Goal: Task Accomplishment & Management: Manage account settings

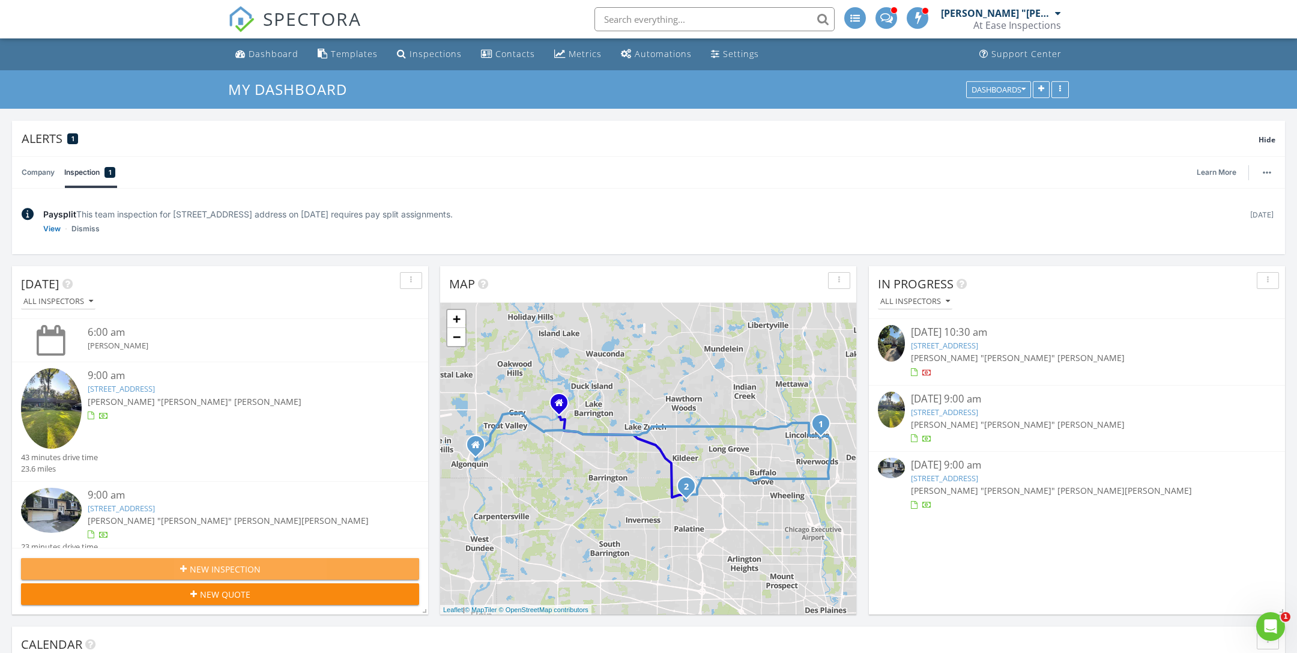
click at [233, 568] on span "New Inspection" at bounding box center [225, 568] width 71 height 13
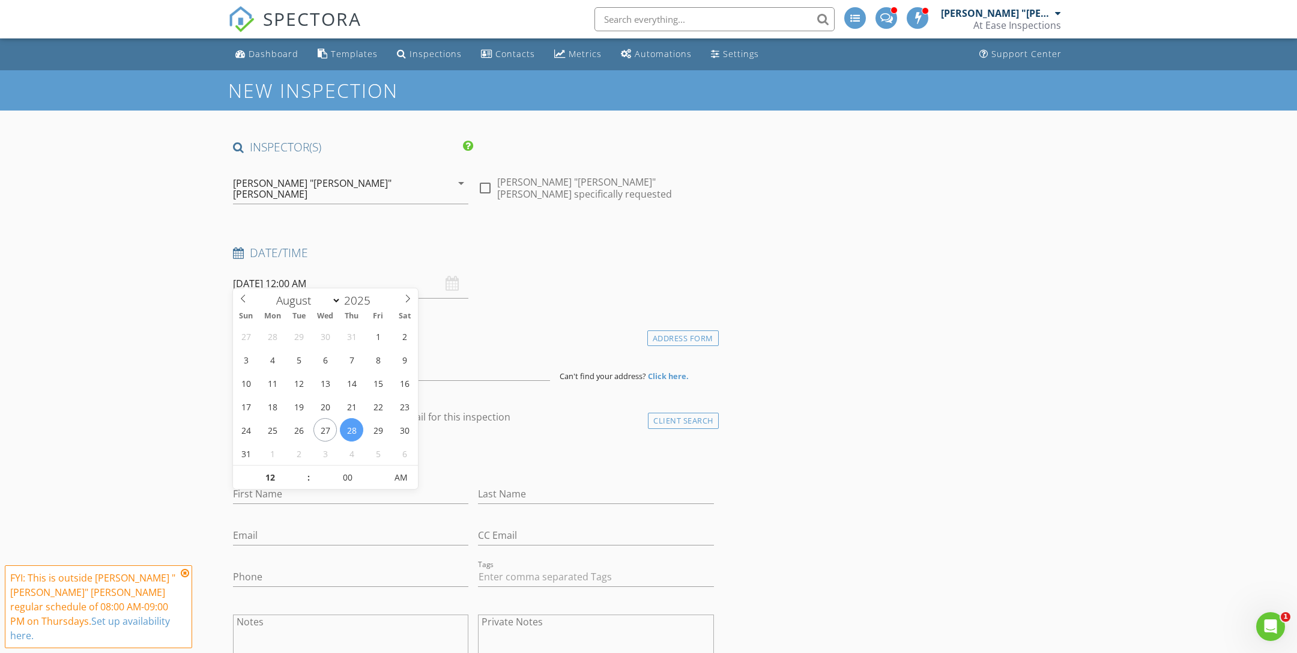
click at [286, 271] on input "08/28/2025 12:00 AM" at bounding box center [350, 283] width 235 height 29
select select "8"
type input "09/02/2025 12:00 AM"
type input "10"
type input "[DATE] 10:00 AM"
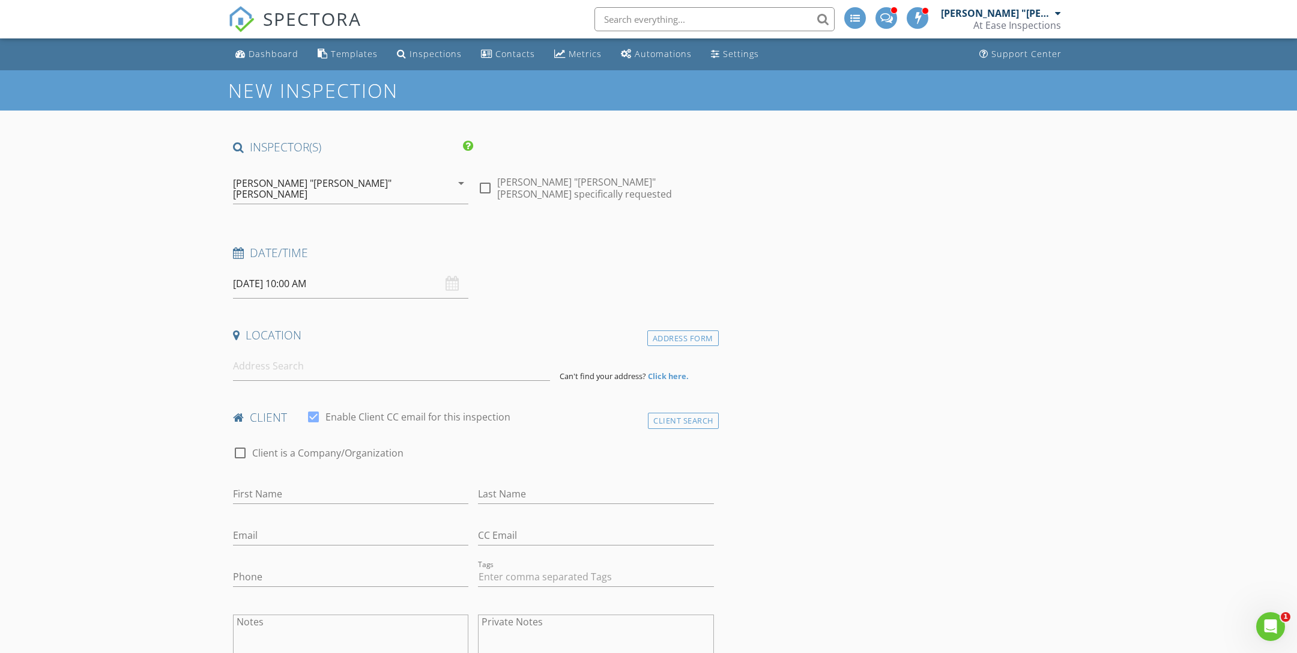
click at [358, 187] on div "[PERSON_NAME] "[PERSON_NAME]" [PERSON_NAME]" at bounding box center [342, 188] width 219 height 30
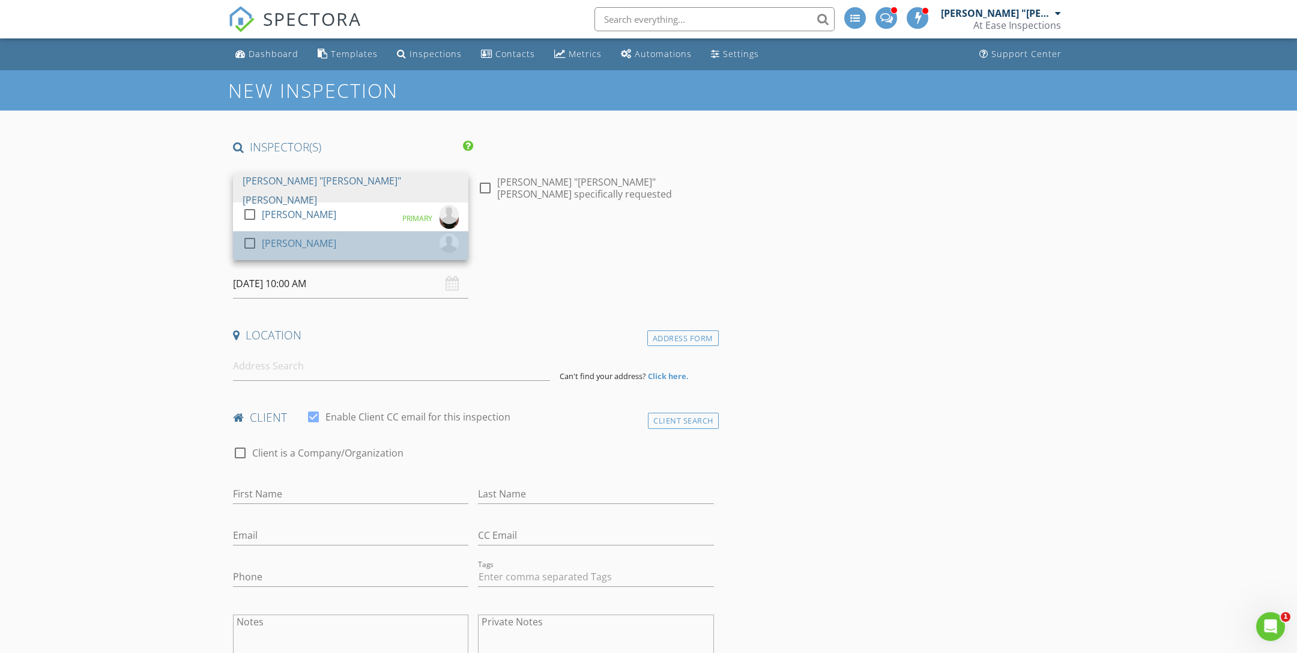
click at [333, 231] on link "check_box_outline_blank Bobby Schmidt" at bounding box center [350, 245] width 235 height 29
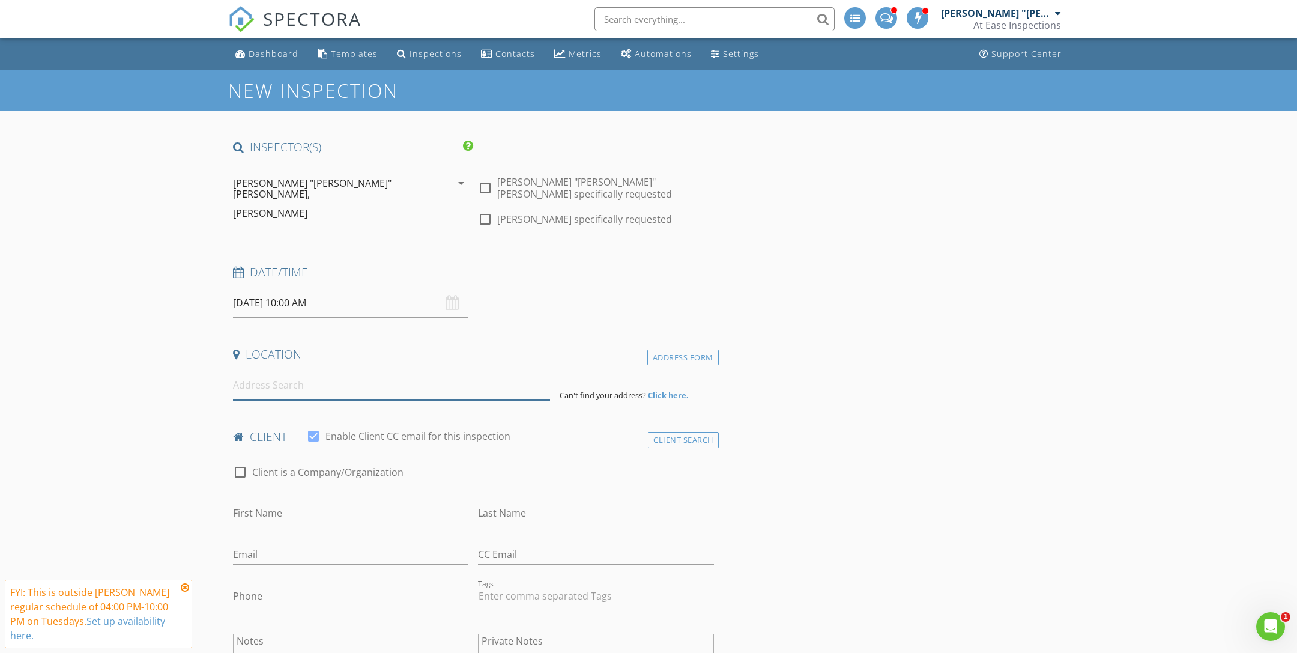
click at [288, 372] on input at bounding box center [391, 384] width 317 height 29
click at [394, 371] on input at bounding box center [391, 384] width 317 height 29
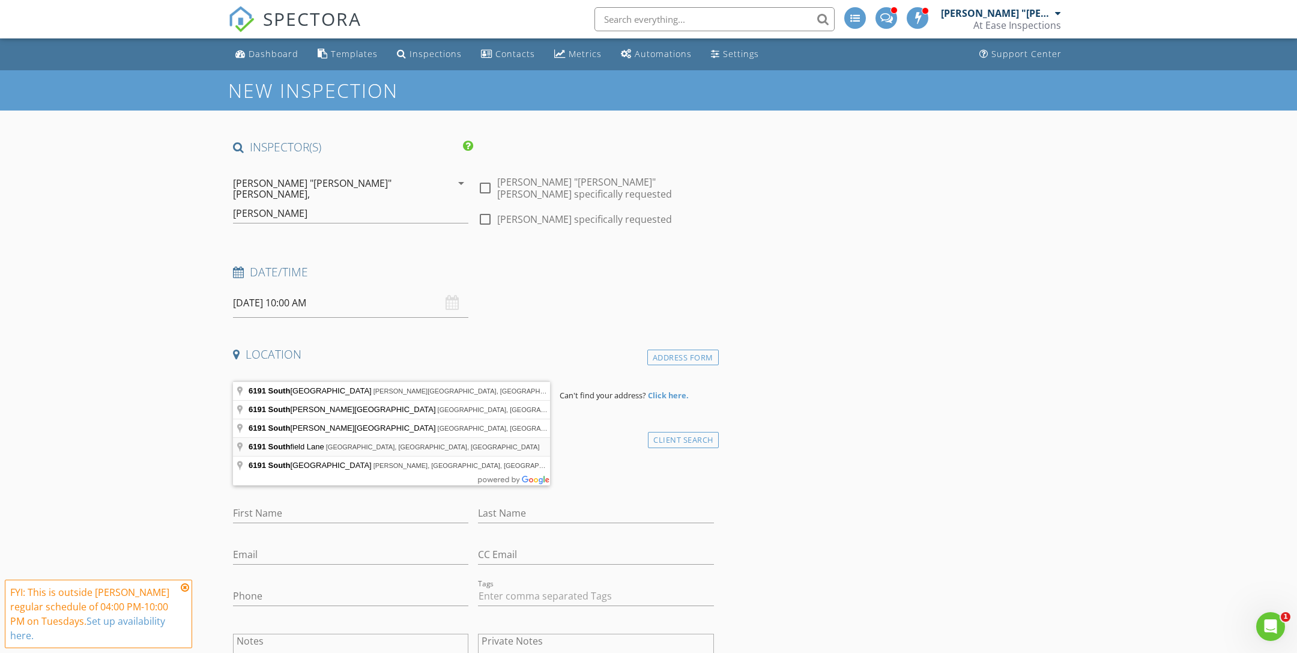
type input "6191 Southfield Lane, Oswego, IL, USA"
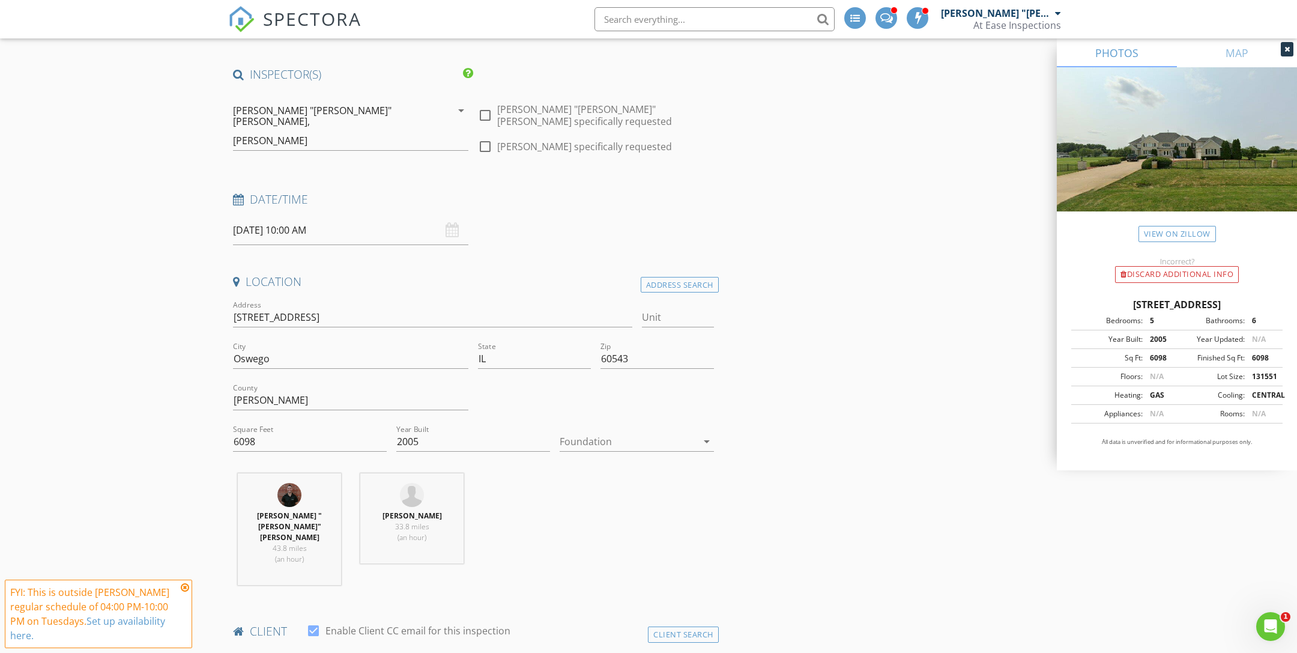
scroll to position [135, 0]
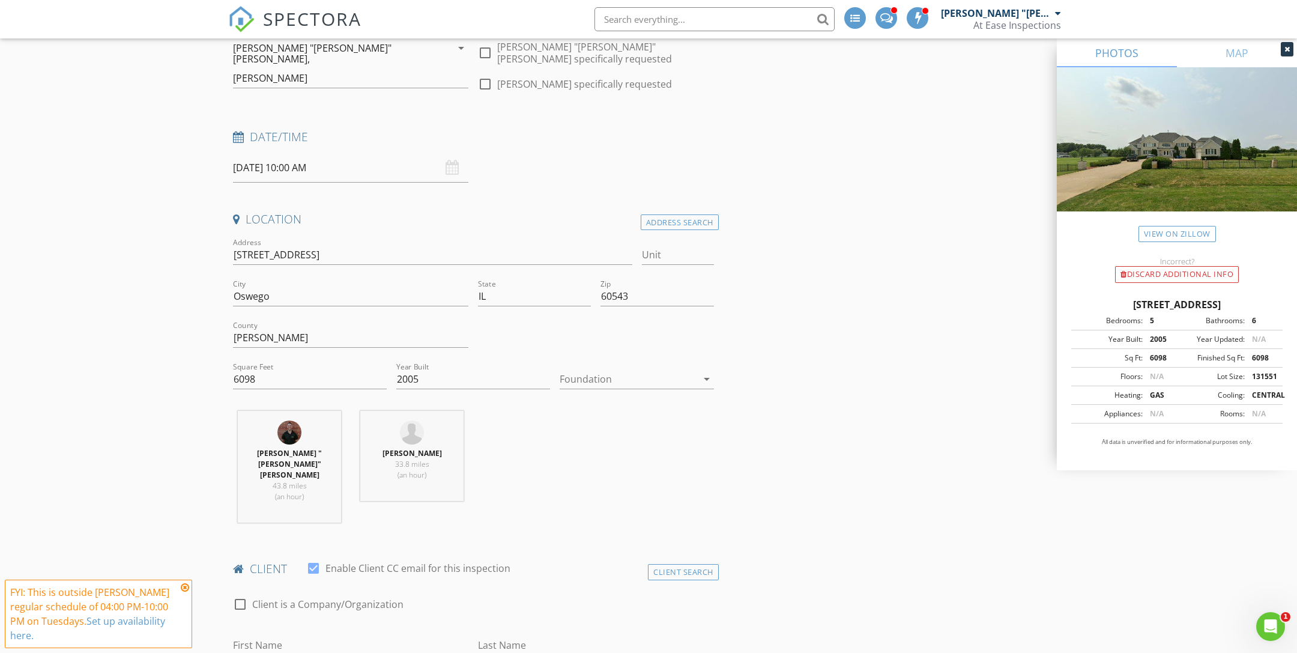
click at [638, 369] on div at bounding box center [627, 378] width 137 height 19
click at [627, 390] on div "Basement" at bounding box center [636, 393] width 134 height 14
click at [235, 394] on div at bounding box center [310, 397] width 154 height 7
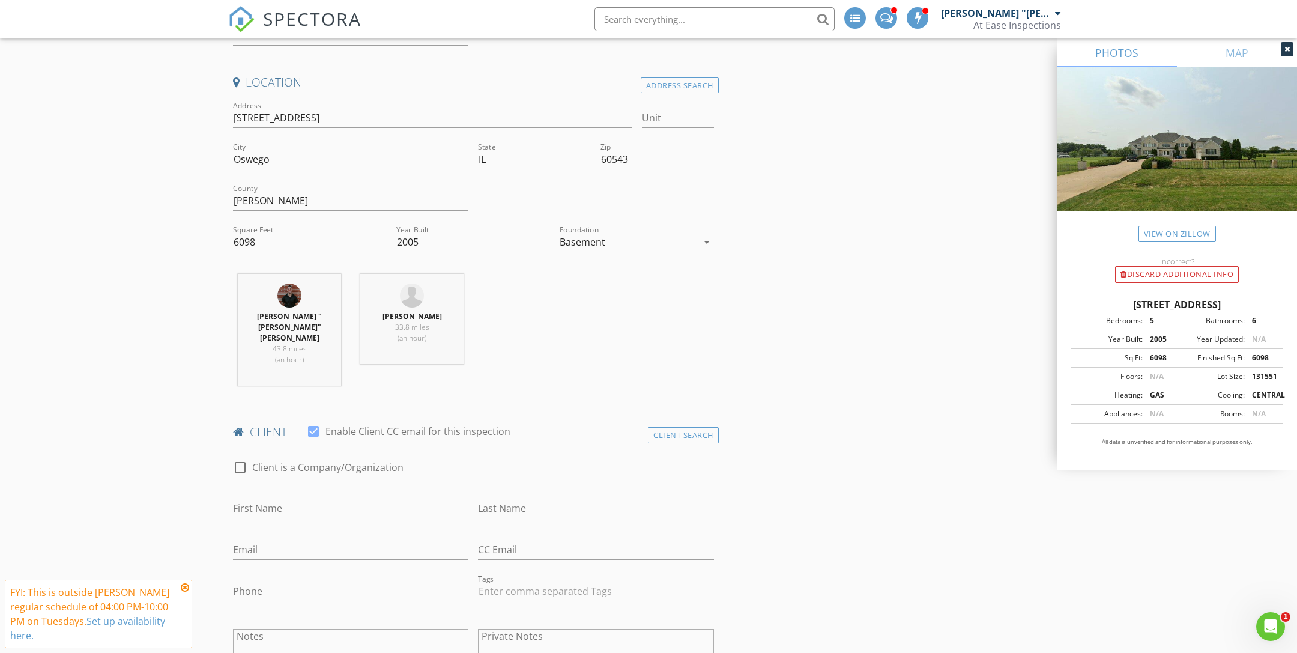
scroll to position [395, 0]
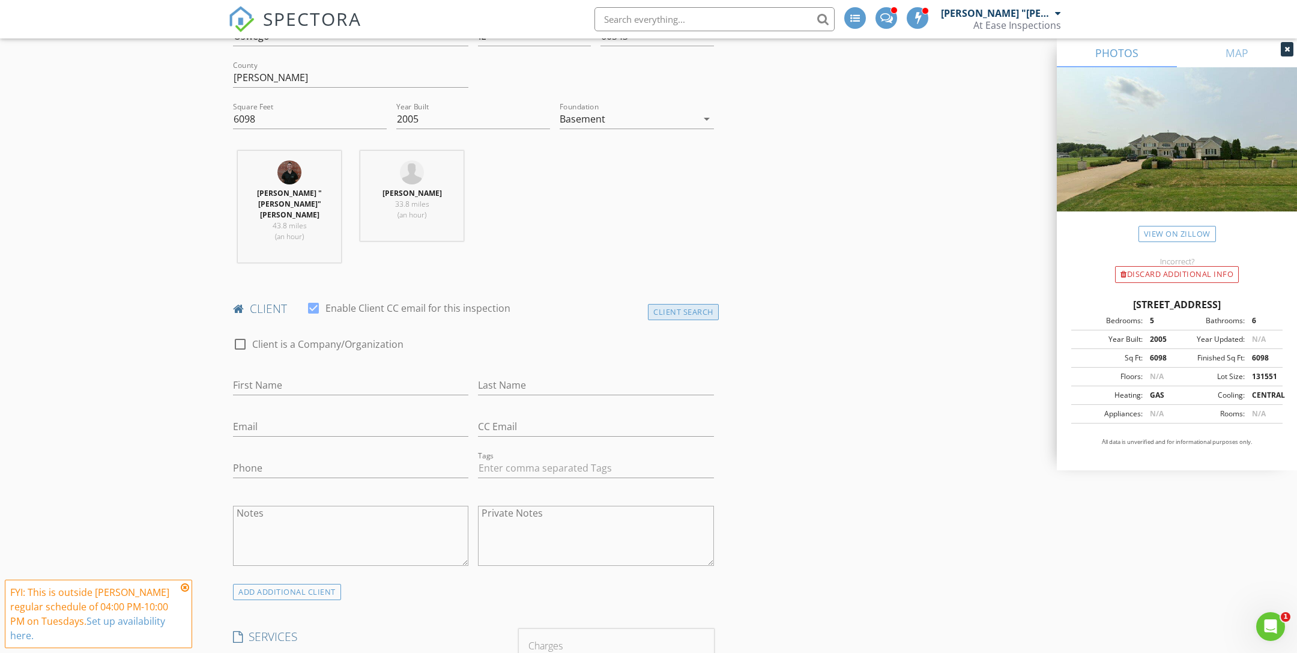
click at [702, 304] on div "Client Search" at bounding box center [683, 312] width 71 height 16
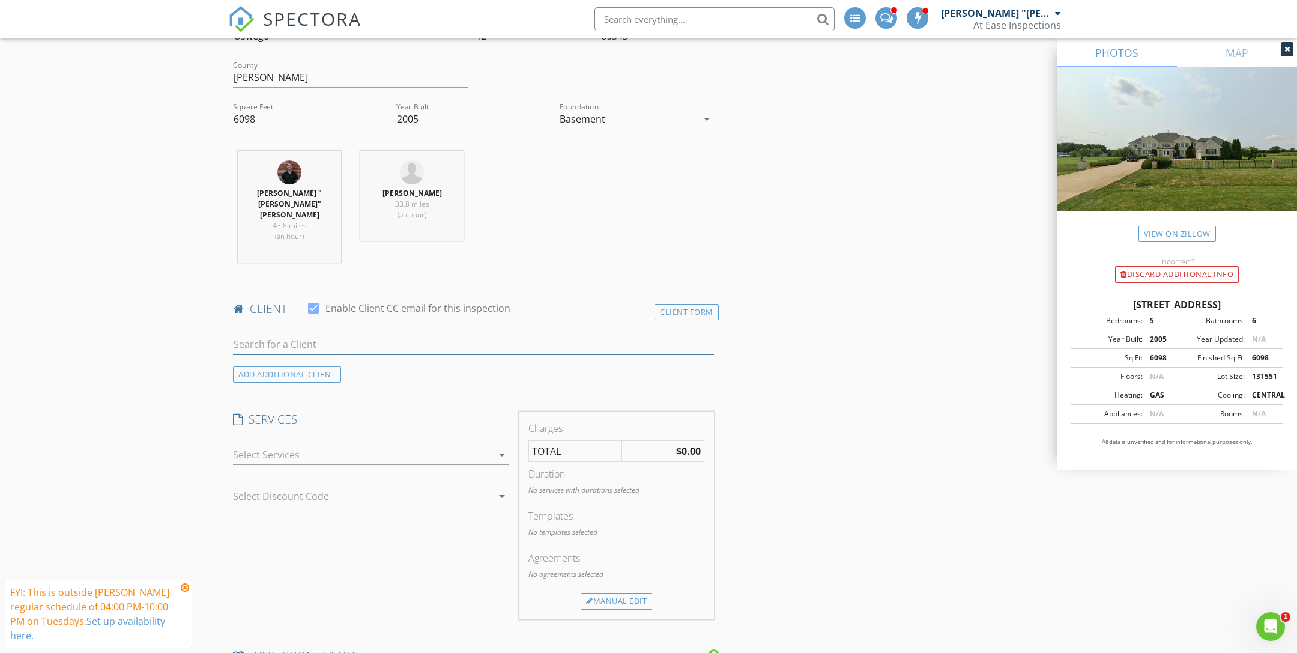
click at [468, 334] on input "text" at bounding box center [473, 344] width 481 height 20
type input "s"
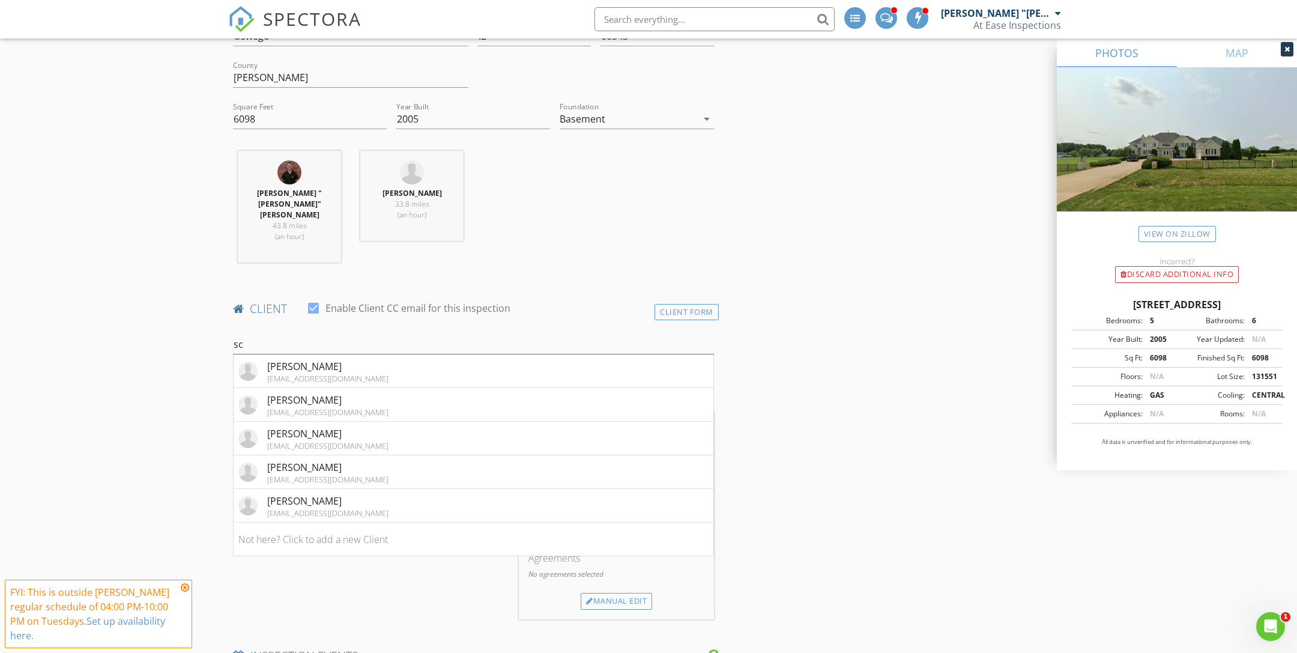
type input "s"
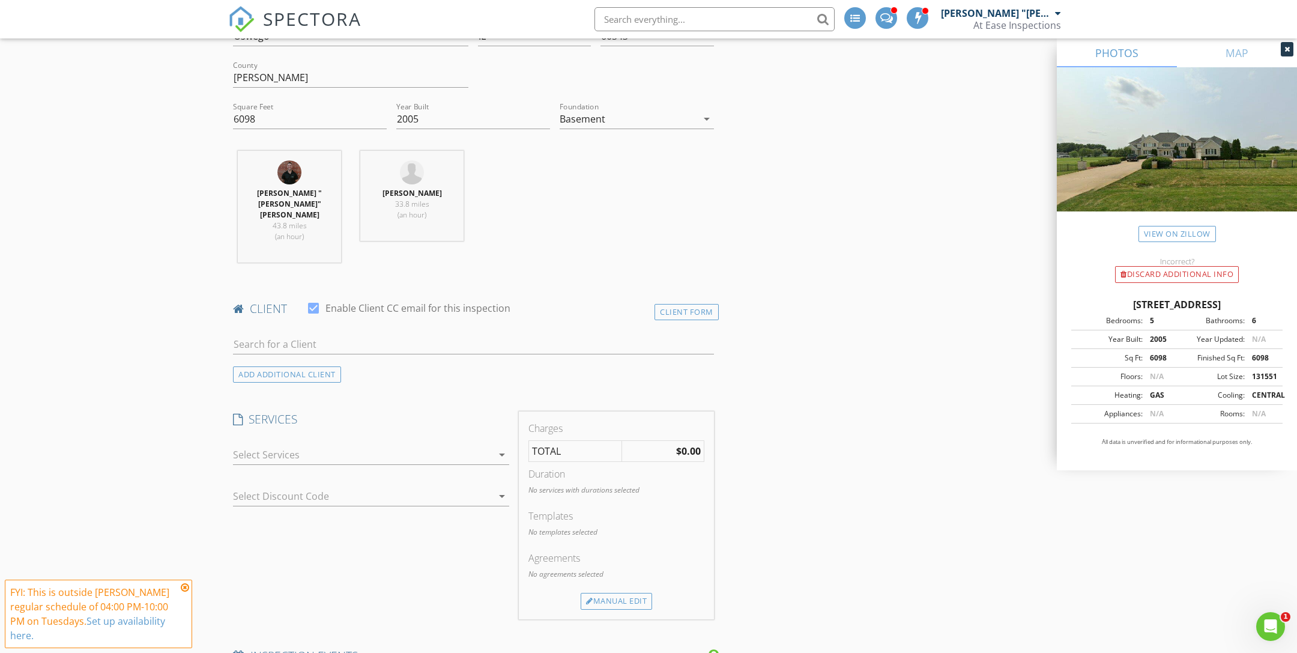
click at [398, 445] on div at bounding box center [362, 454] width 259 height 19
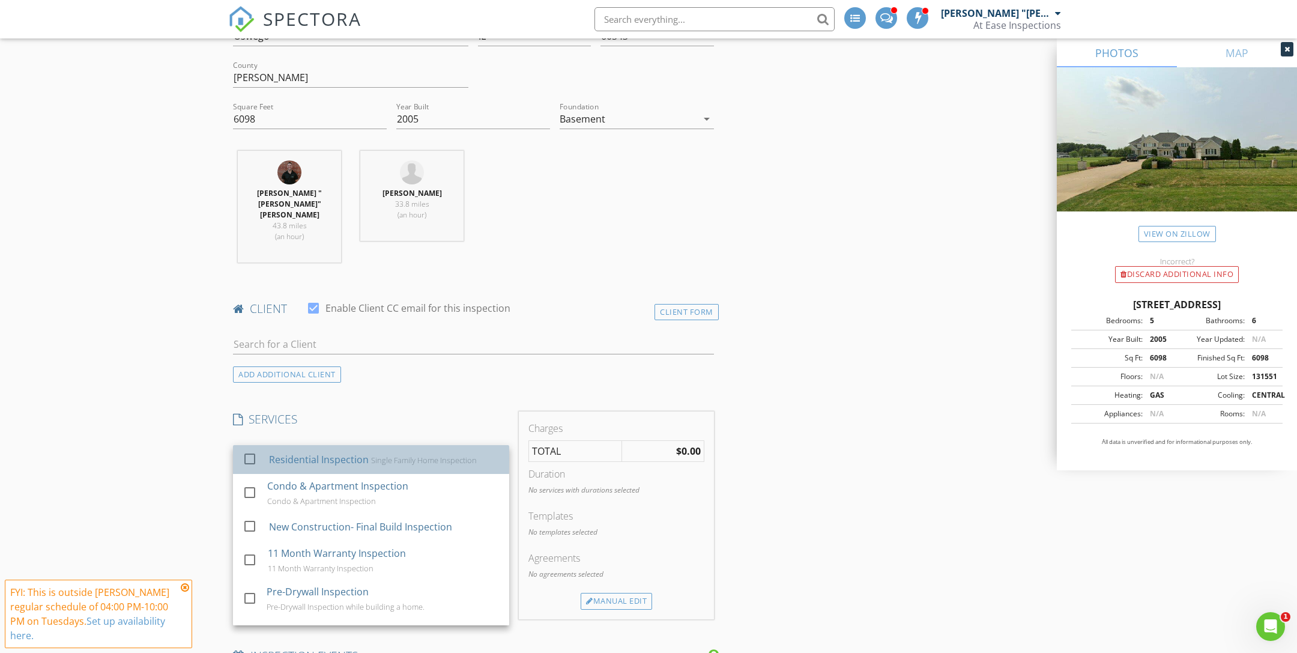
click at [396, 447] on div "Residential Inspection Single Family Home Inspection" at bounding box center [384, 459] width 231 height 24
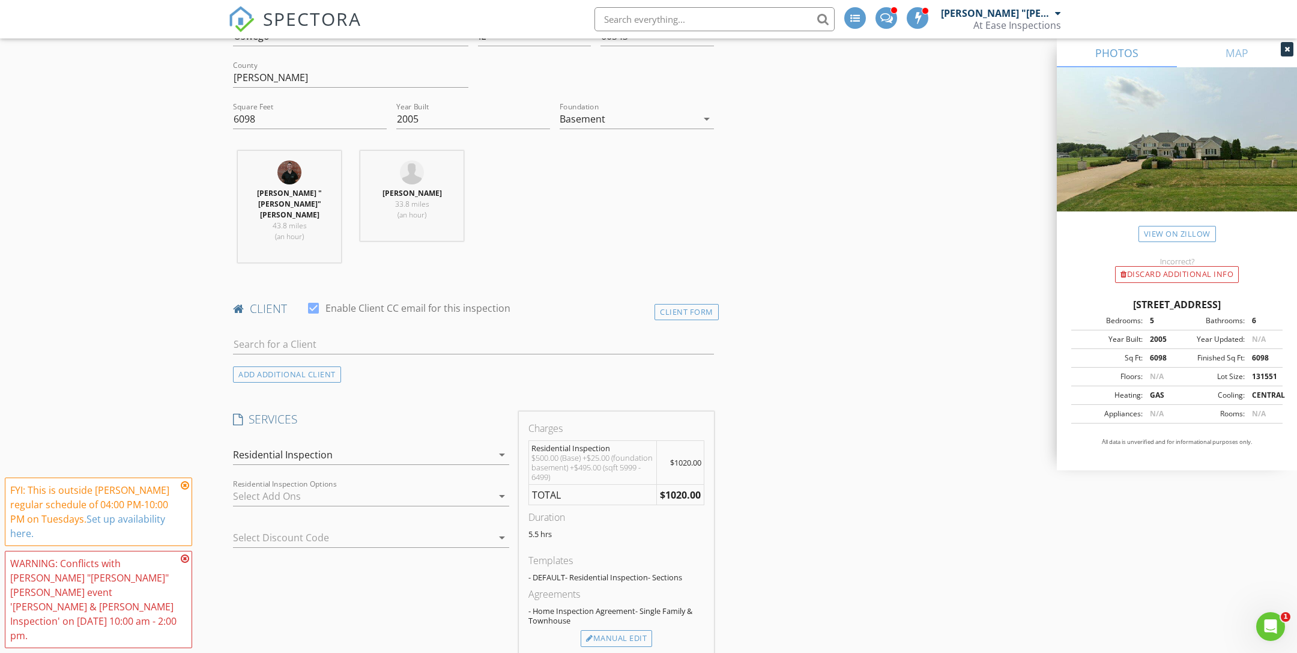
scroll to position [629, 0]
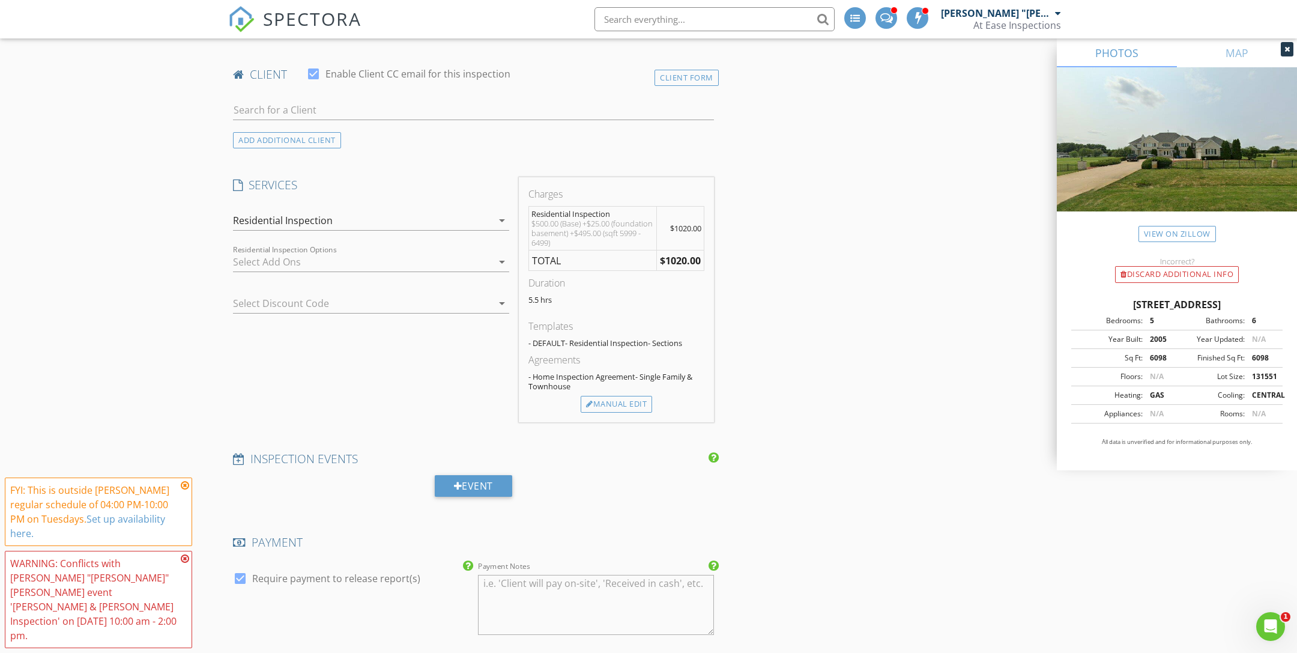
click at [389, 252] on div at bounding box center [362, 261] width 259 height 19
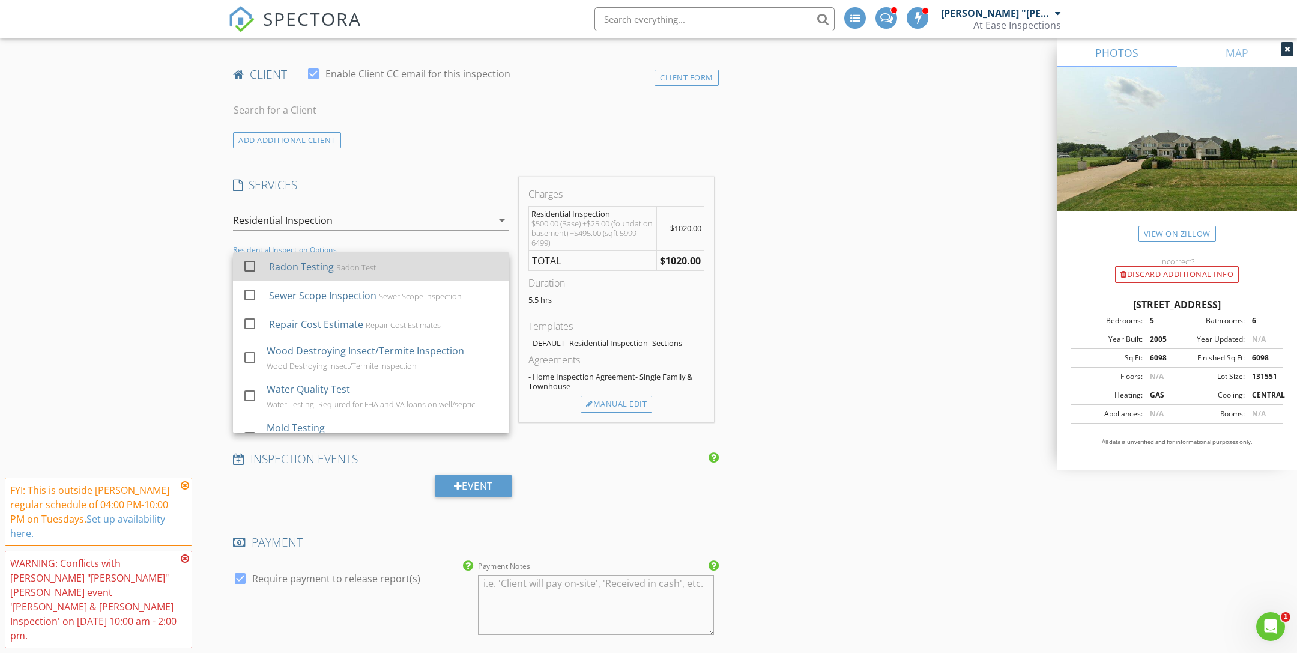
click at [388, 255] on div "Radon Testing Radon Test" at bounding box center [384, 267] width 231 height 24
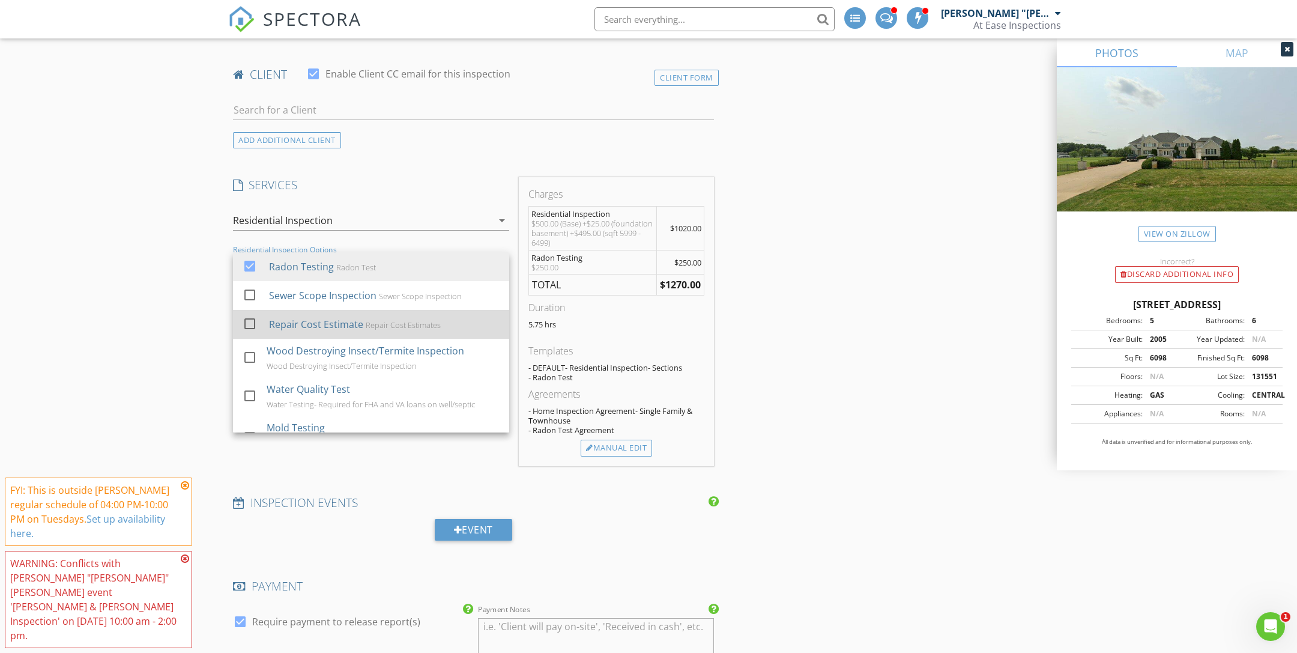
click at [399, 311] on div "check_box_outline_blank Repair Cost Estimate Repair Cost Estimates" at bounding box center [371, 324] width 257 height 27
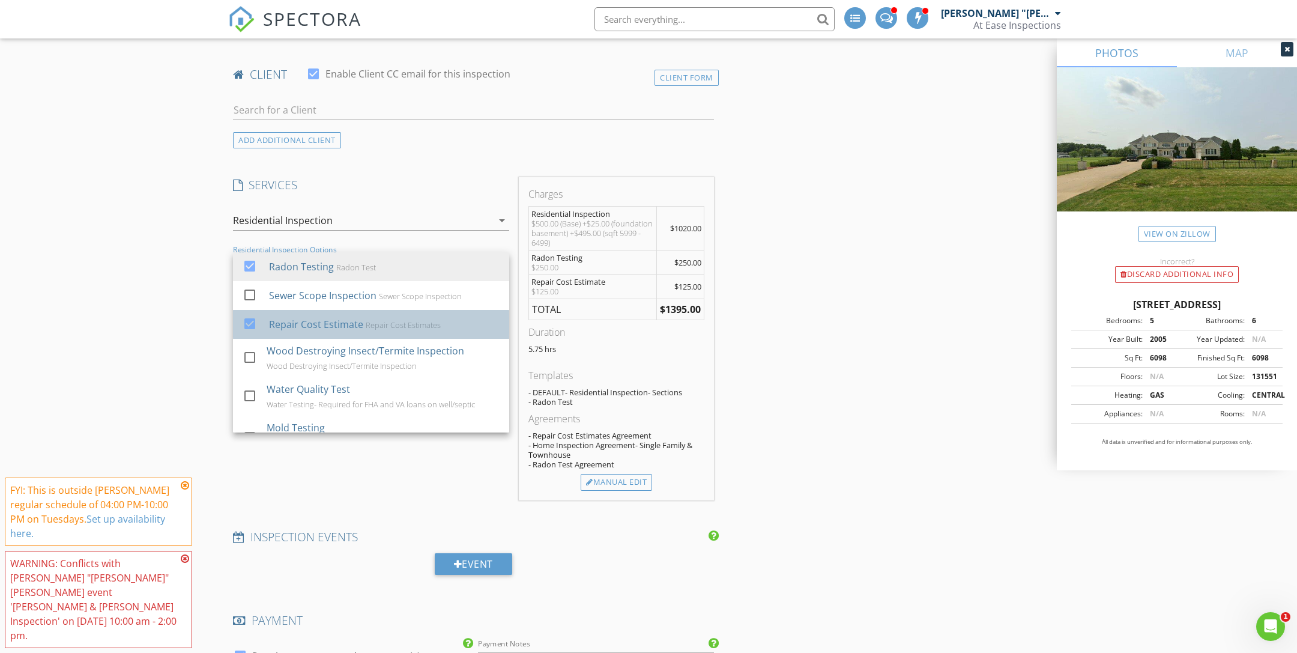
click at [391, 320] on div "Repair Cost Estimates" at bounding box center [403, 325] width 75 height 10
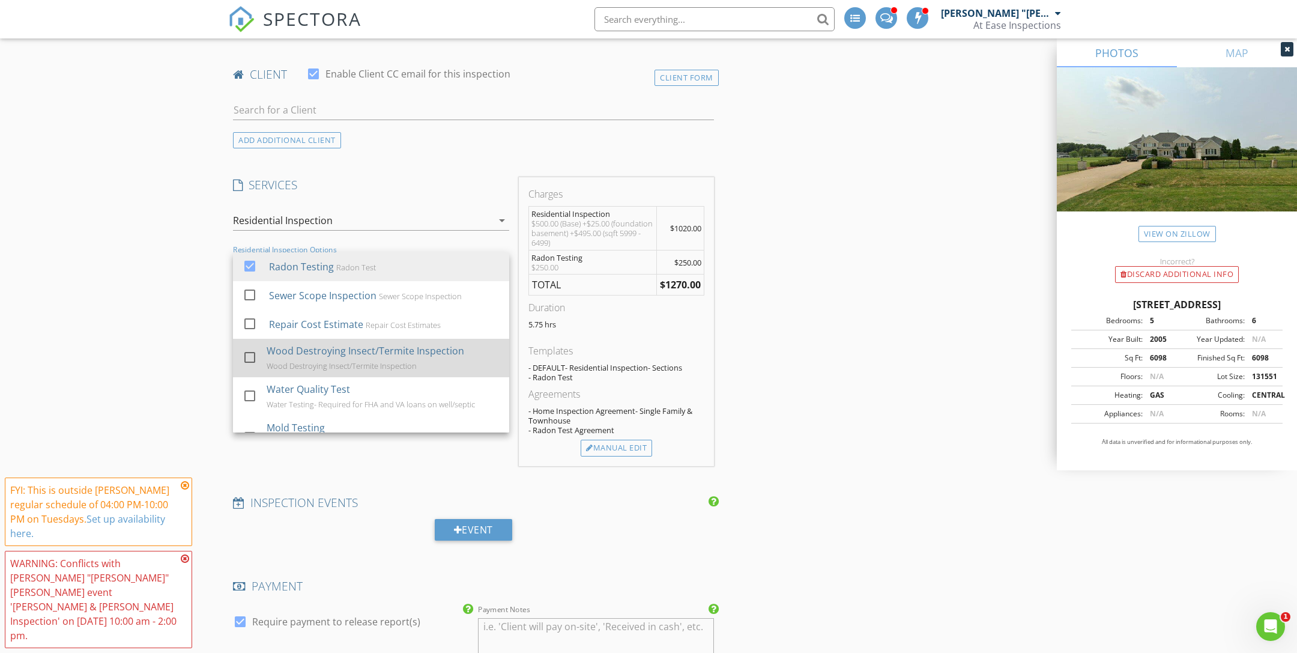
click at [388, 343] on div "Wood Destroying Insect/Termite Inspection" at bounding box center [365, 350] width 197 height 14
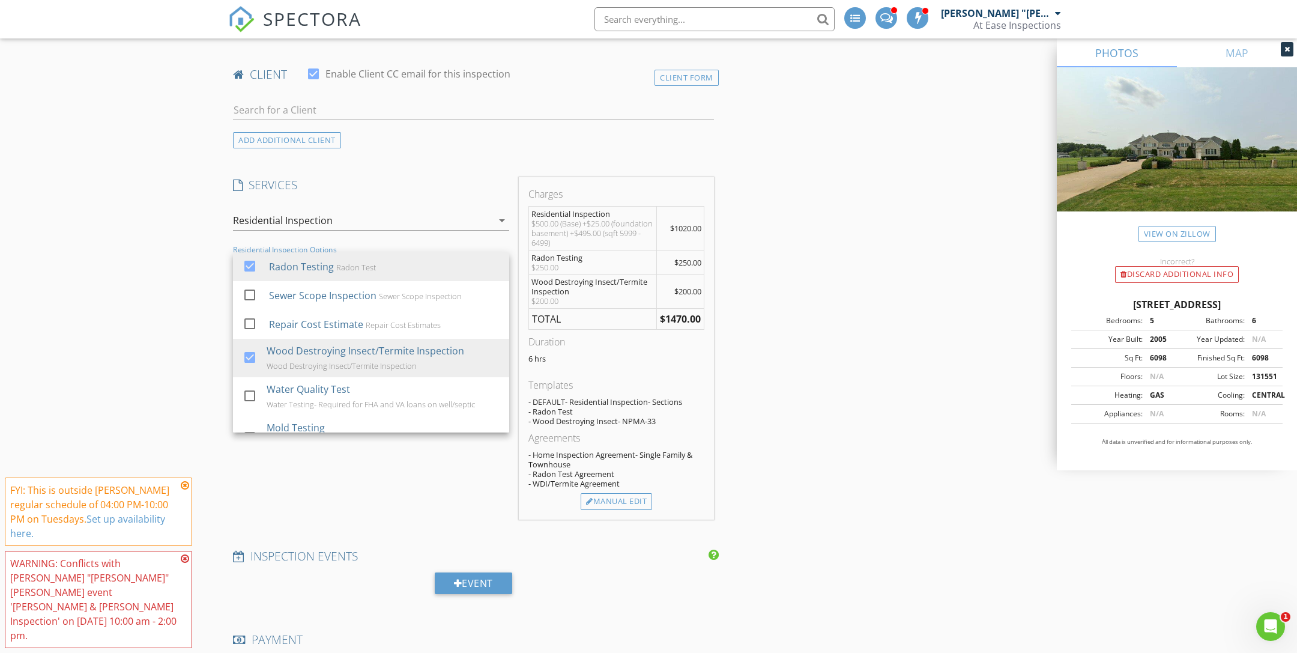
click at [918, 311] on div "INSPECTOR(S) check_box Salvatore "Sammy" Prato PRIMARY check_box_outline_blank …" at bounding box center [648, 587] width 840 height 2154
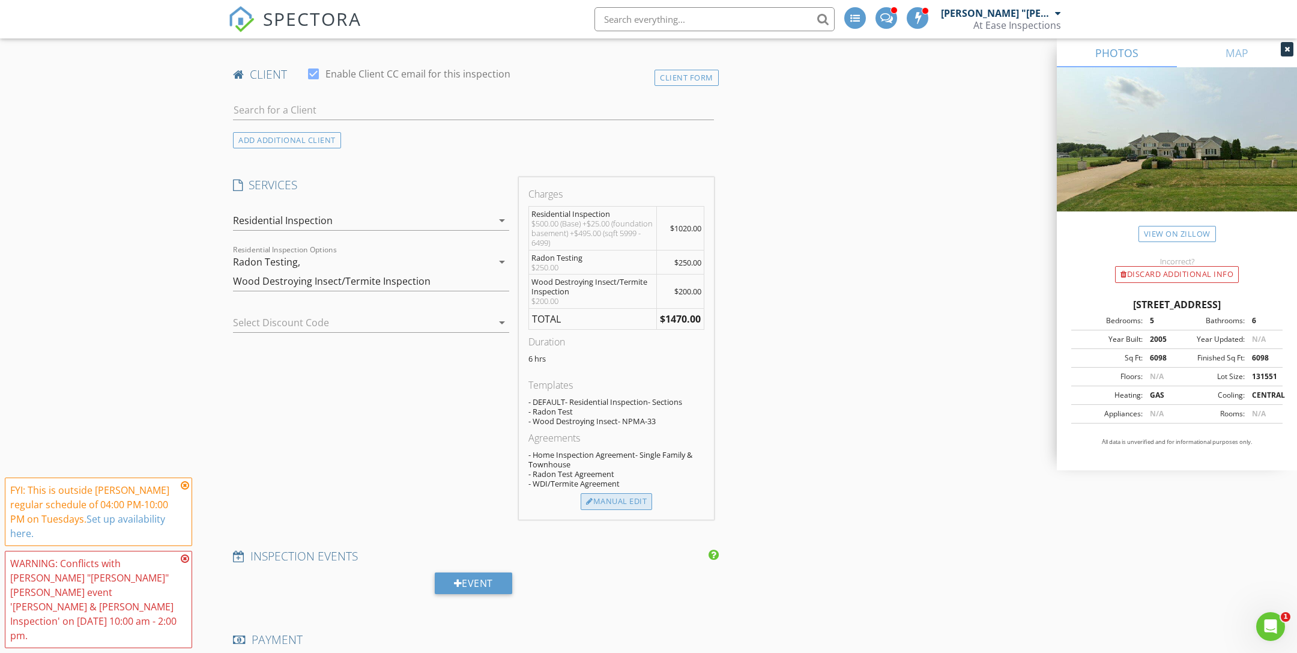
click at [628, 493] on div "Manual Edit" at bounding box center [615, 501] width 71 height 17
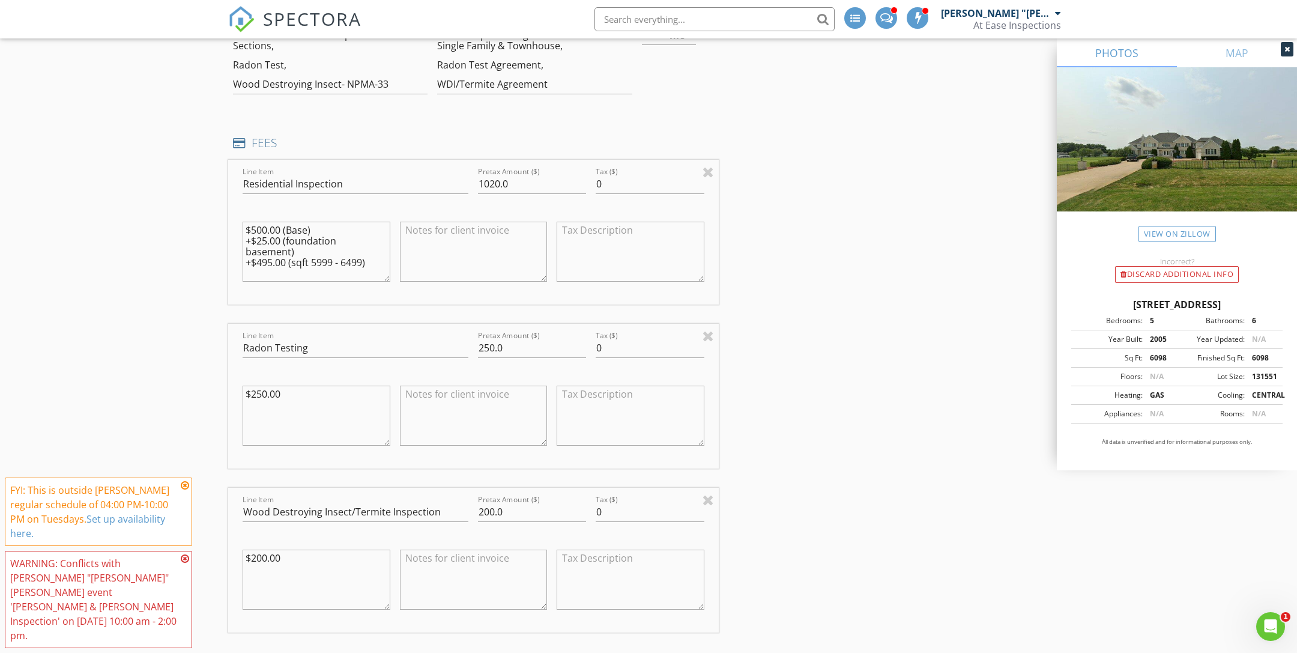
scroll to position [890, 0]
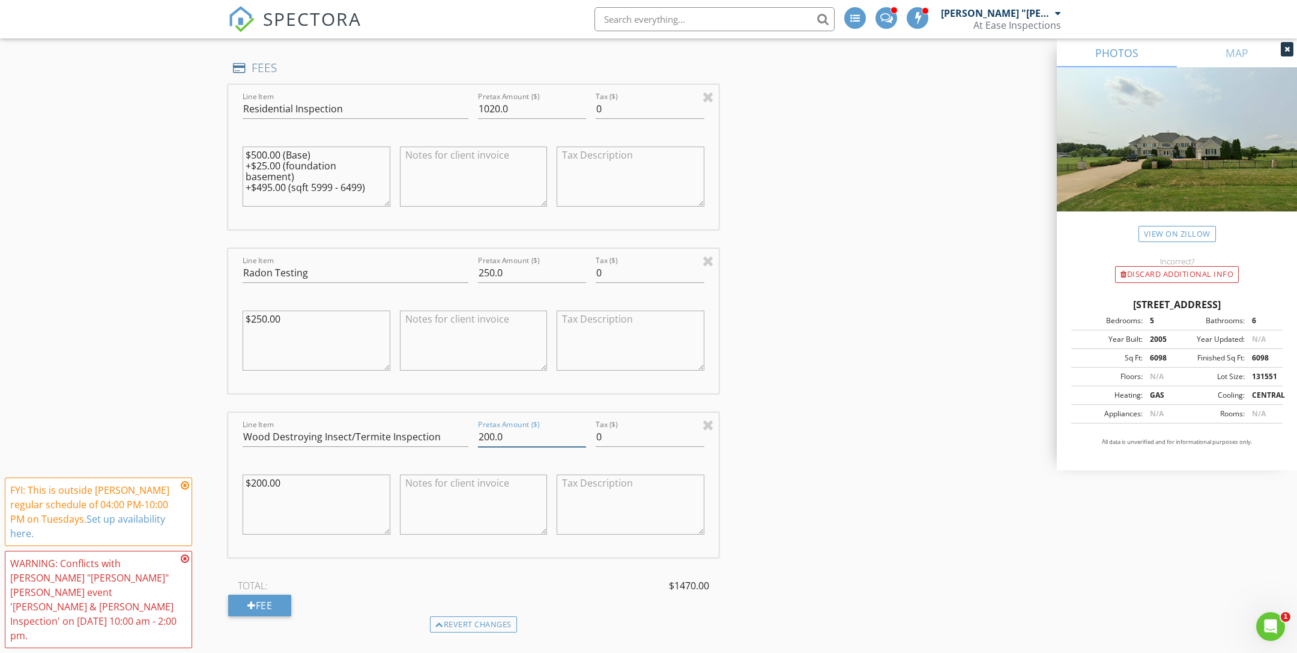
click at [535, 427] on input "200.0" at bounding box center [532, 437] width 108 height 20
type input "0"
click at [611, 484] on textarea at bounding box center [630, 504] width 148 height 60
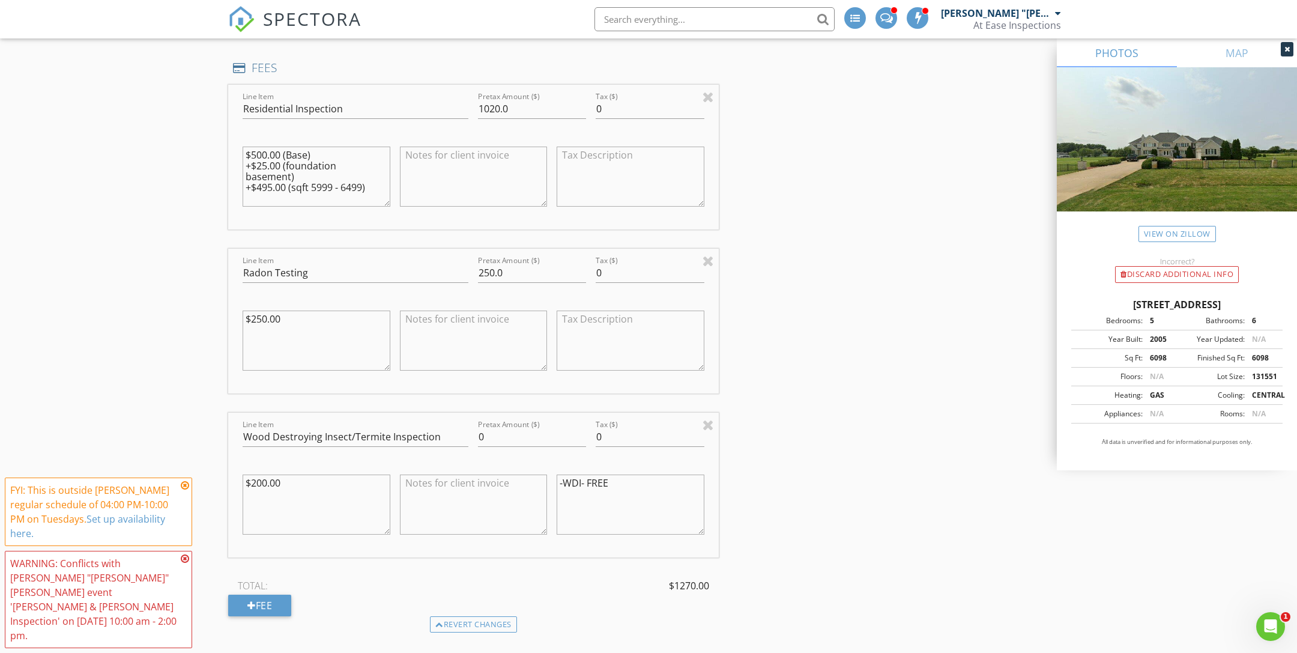
type textarea "-WDI- FREE"
click at [121, 360] on div "New Inspection INSPECTOR(S) check_box Salvatore "Sammy" Prato PRIMARY check_box…" at bounding box center [648, 494] width 1297 height 2626
click at [185, 490] on icon at bounding box center [185, 485] width 8 height 10
click at [181, 563] on icon at bounding box center [185, 558] width 8 height 10
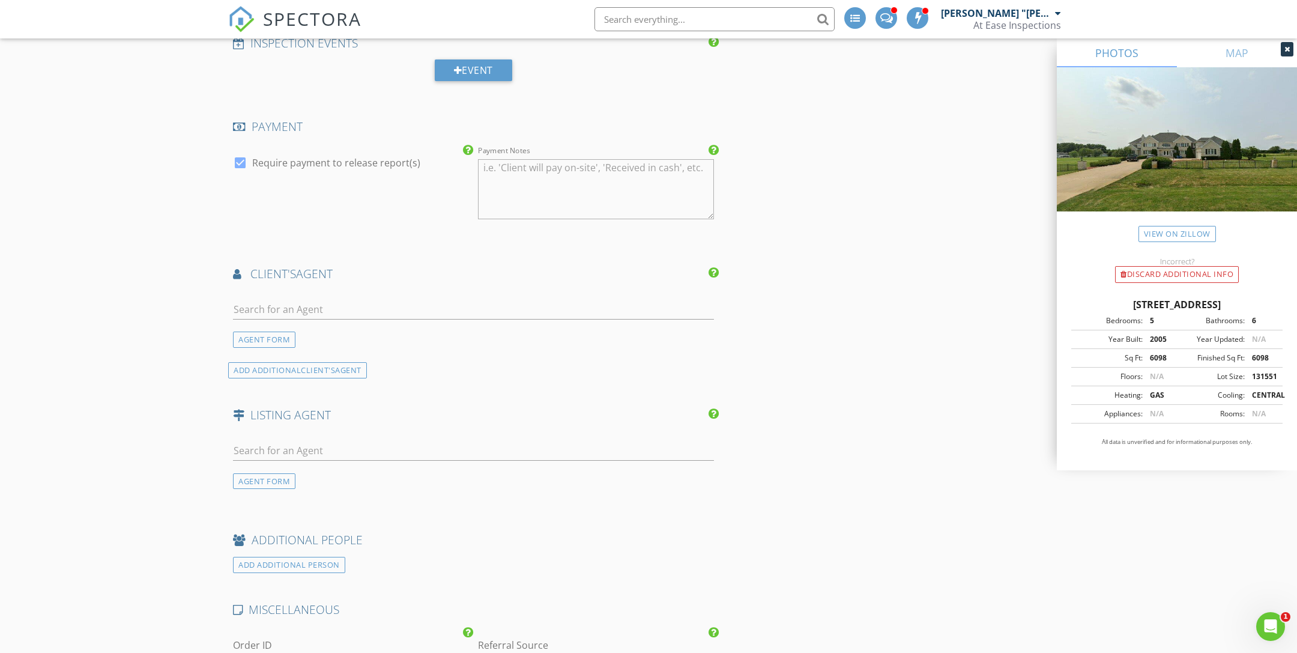
scroll to position [1459, 0]
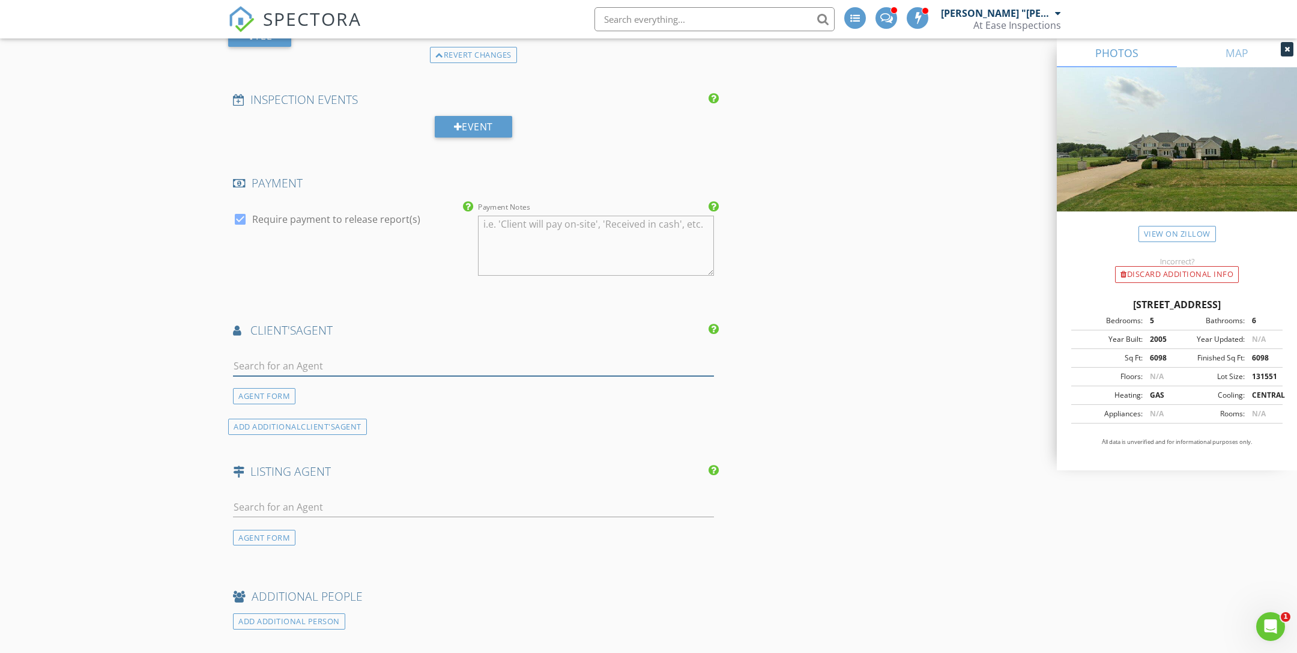
click at [381, 356] on input "text" at bounding box center [473, 366] width 481 height 20
type input "scott"
click at [408, 376] on li "Scott Slown Keller Williams Infinity" at bounding box center [474, 393] width 480 height 34
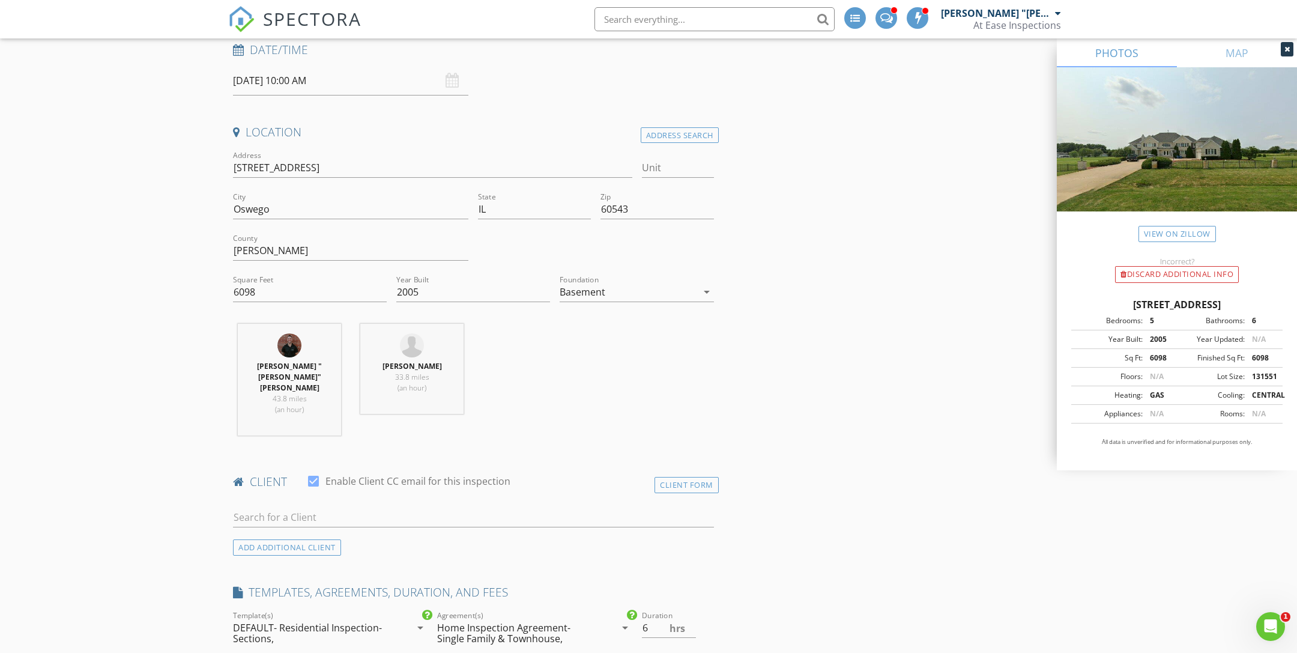
scroll to position [200, 0]
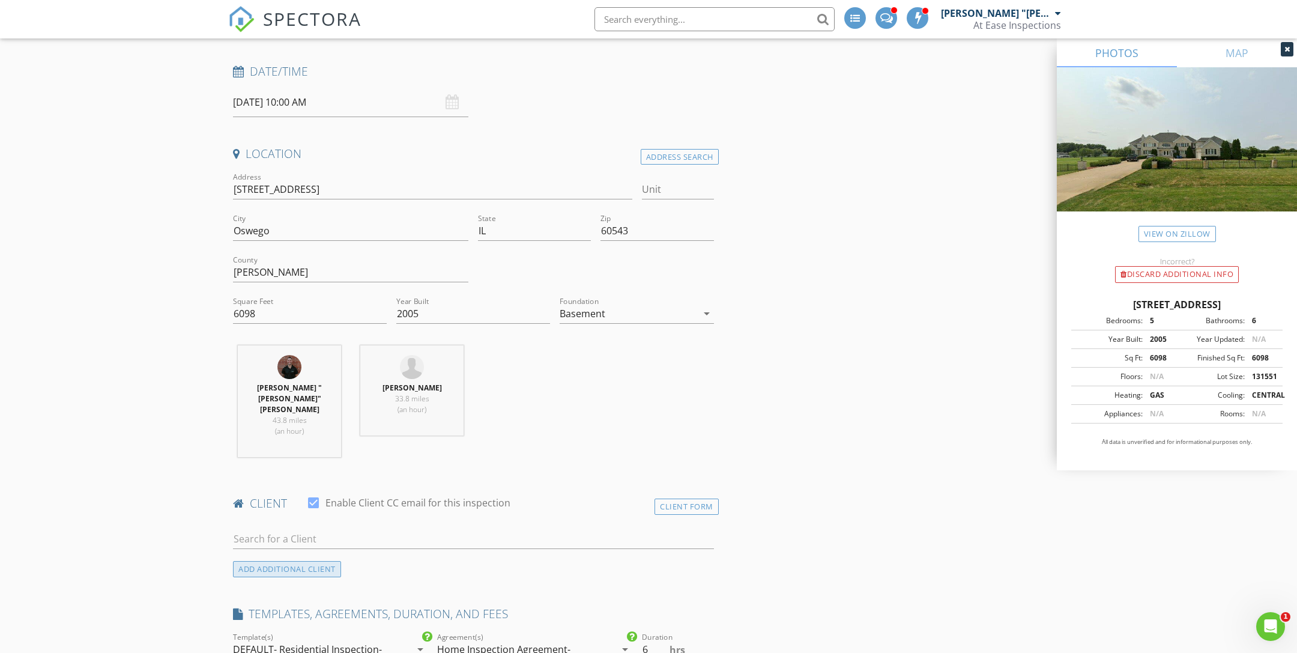
click at [312, 561] on div "ADD ADDITIONAL client" at bounding box center [287, 569] width 108 height 16
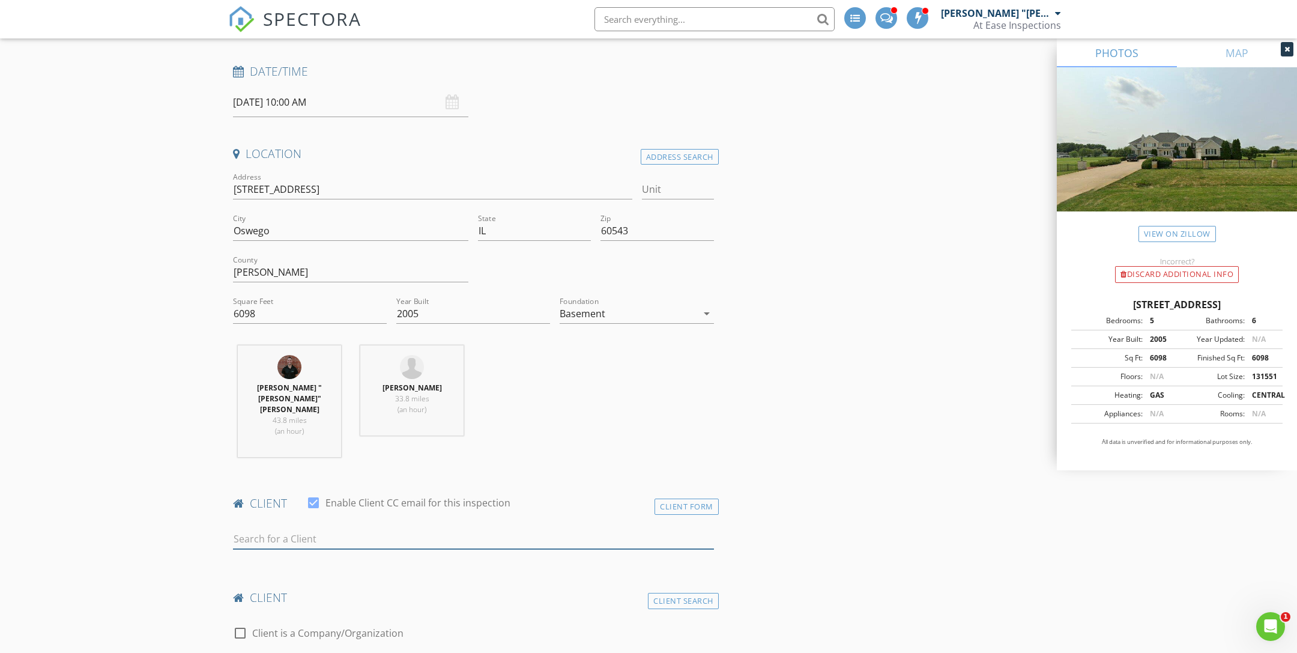
click at [313, 529] on input "text" at bounding box center [473, 539] width 481 height 20
click at [702, 498] on div "Client Form" at bounding box center [686, 506] width 64 height 16
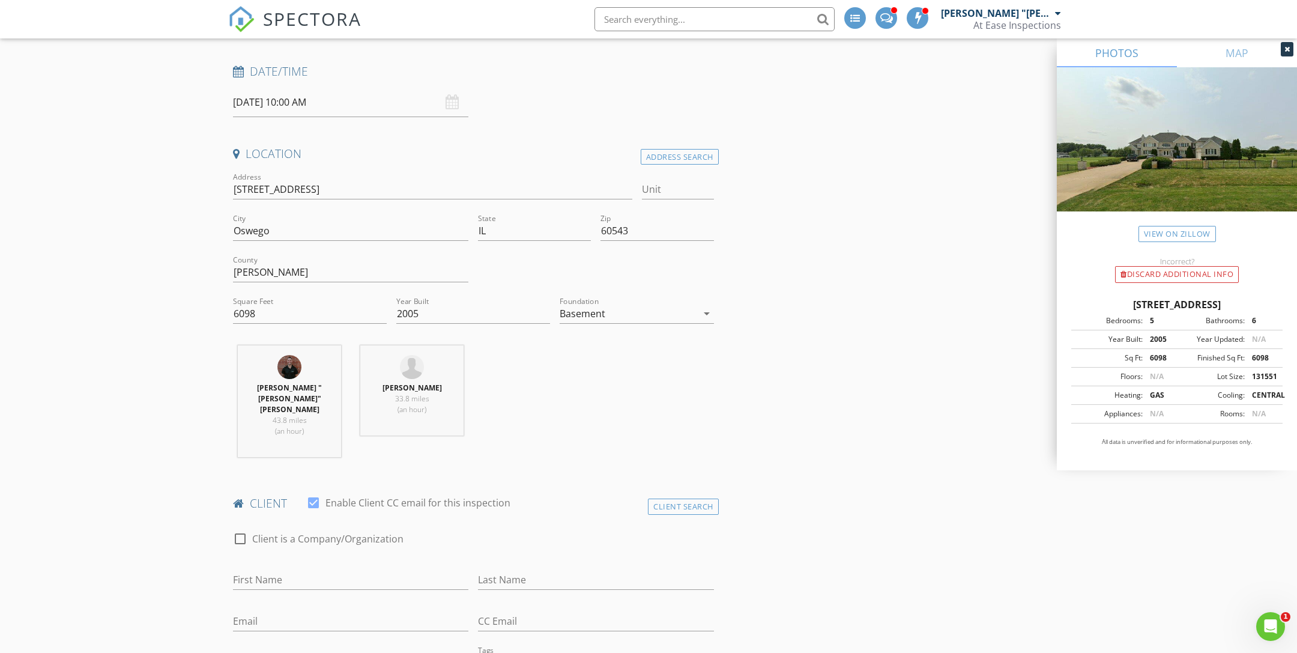
click at [404, 529] on div "check_box_outline_blank Client is a Company/Organization" at bounding box center [473, 544] width 481 height 31
click at [403, 562] on div "First Name" at bounding box center [350, 581] width 235 height 39
click at [391, 570] on input "First Name" at bounding box center [350, 580] width 235 height 20
type input "[PERSON_NAME]"
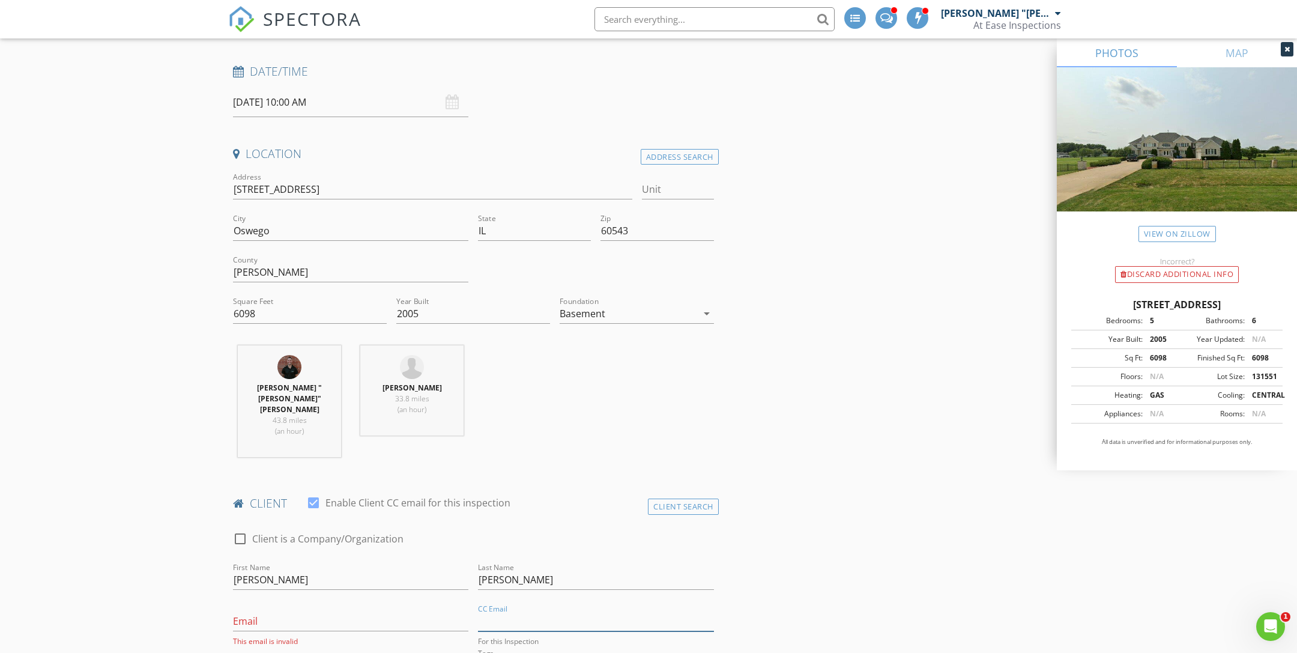
scroll to position [330, 0]
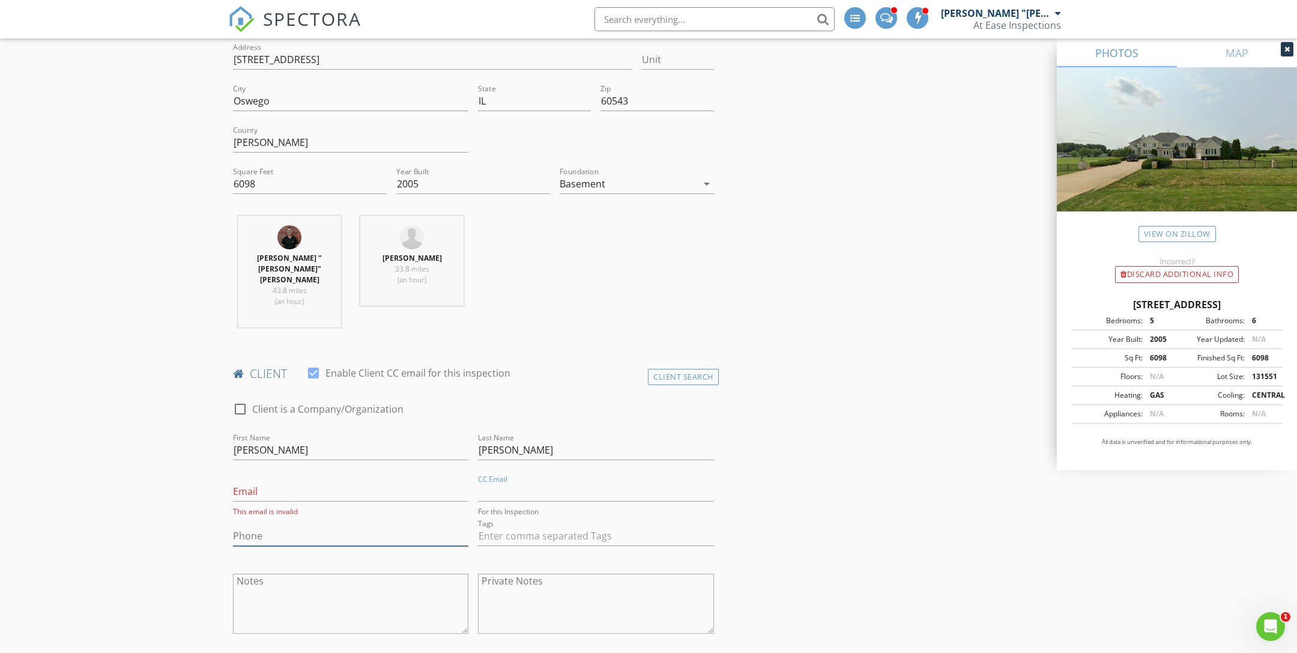
click at [303, 526] on input "Phone" at bounding box center [350, 536] width 235 height 20
type input "[PHONE_NUMBER]"
click at [351, 481] on input "Email" at bounding box center [350, 491] width 235 height 20
paste input "[PERSON_NAME][EMAIL_ADDRESS][DOMAIN_NAME]"
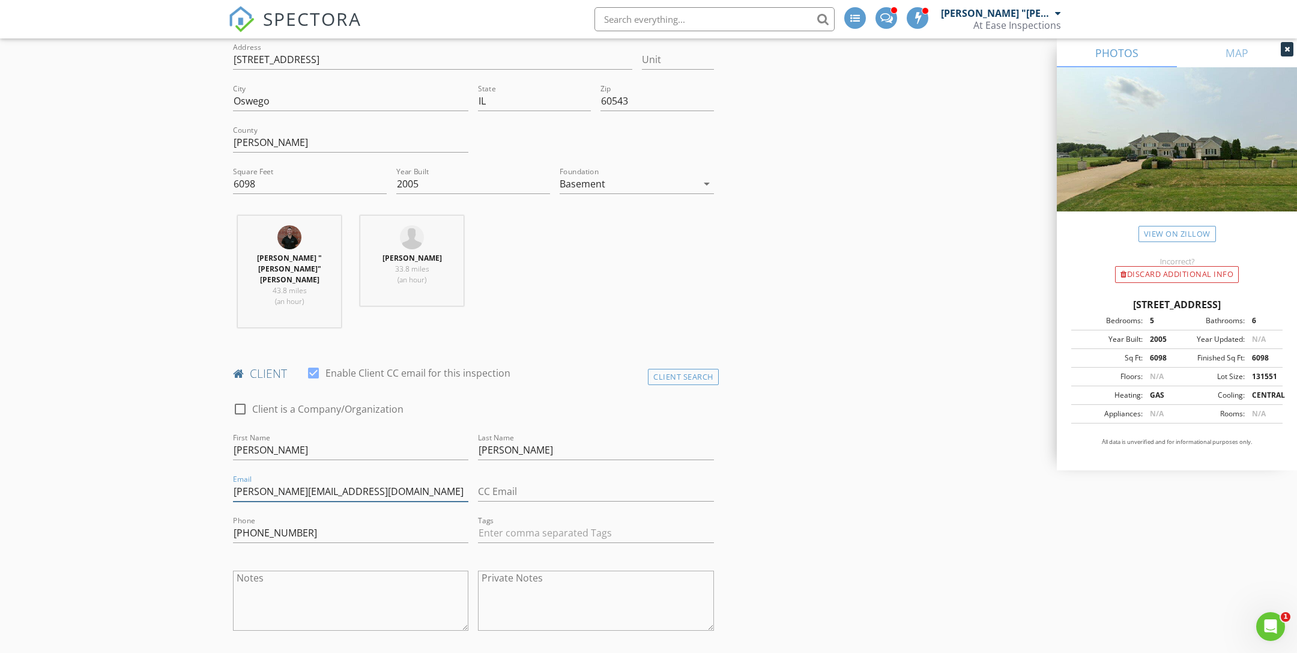
type input "[PERSON_NAME][EMAIL_ADDRESS][DOMAIN_NAME]"
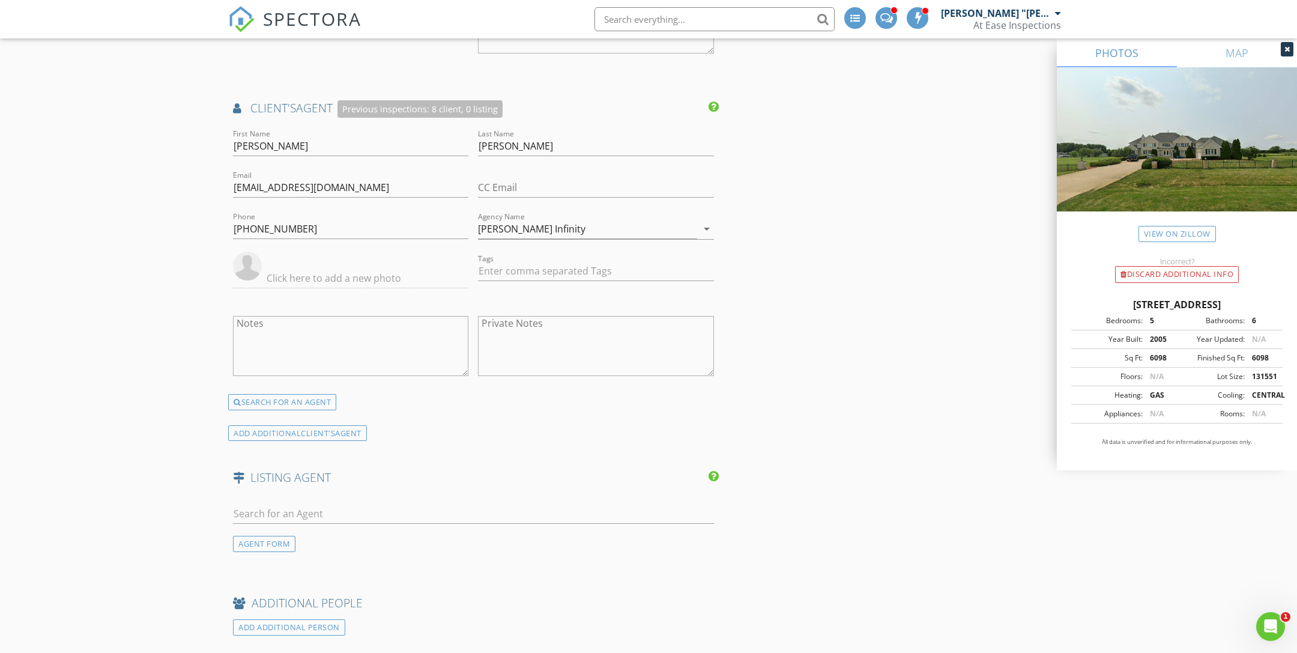
scroll to position [2257, 0]
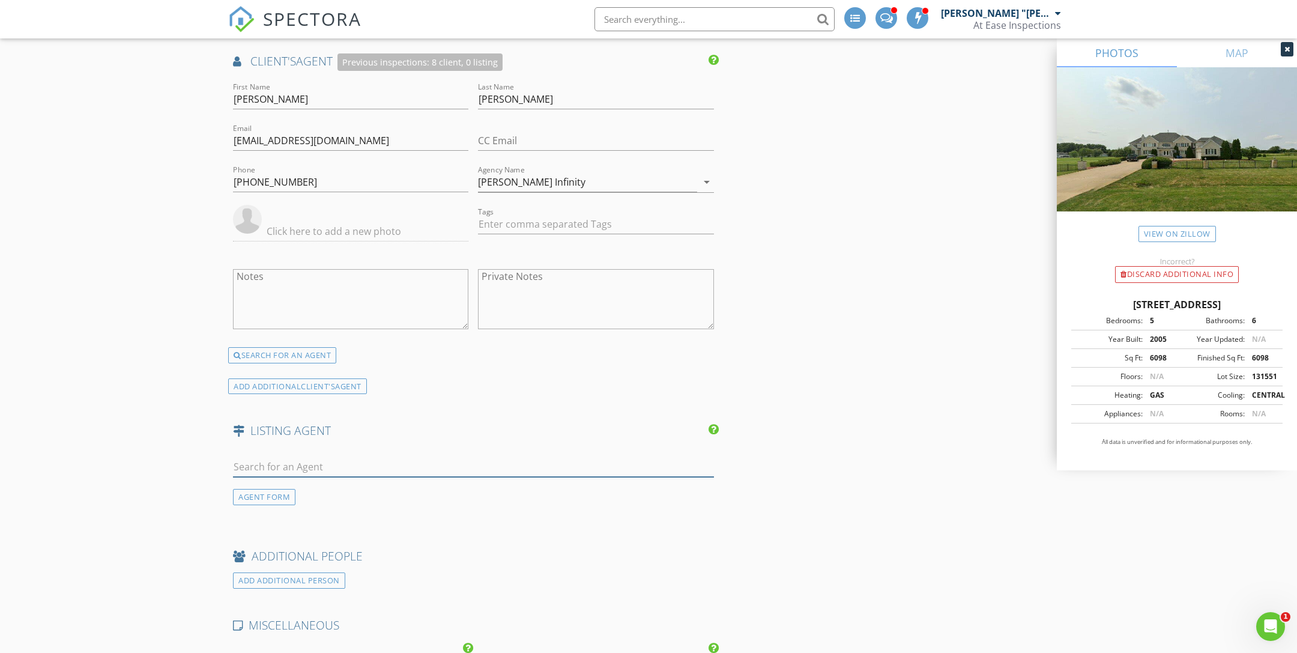
click at [363, 457] on input "text" at bounding box center [473, 467] width 481 height 20
type input "c"
click at [253, 489] on div "AGENT FORM" at bounding box center [264, 497] width 62 height 16
click at [275, 457] on input "First Name" at bounding box center [350, 467] width 235 height 20
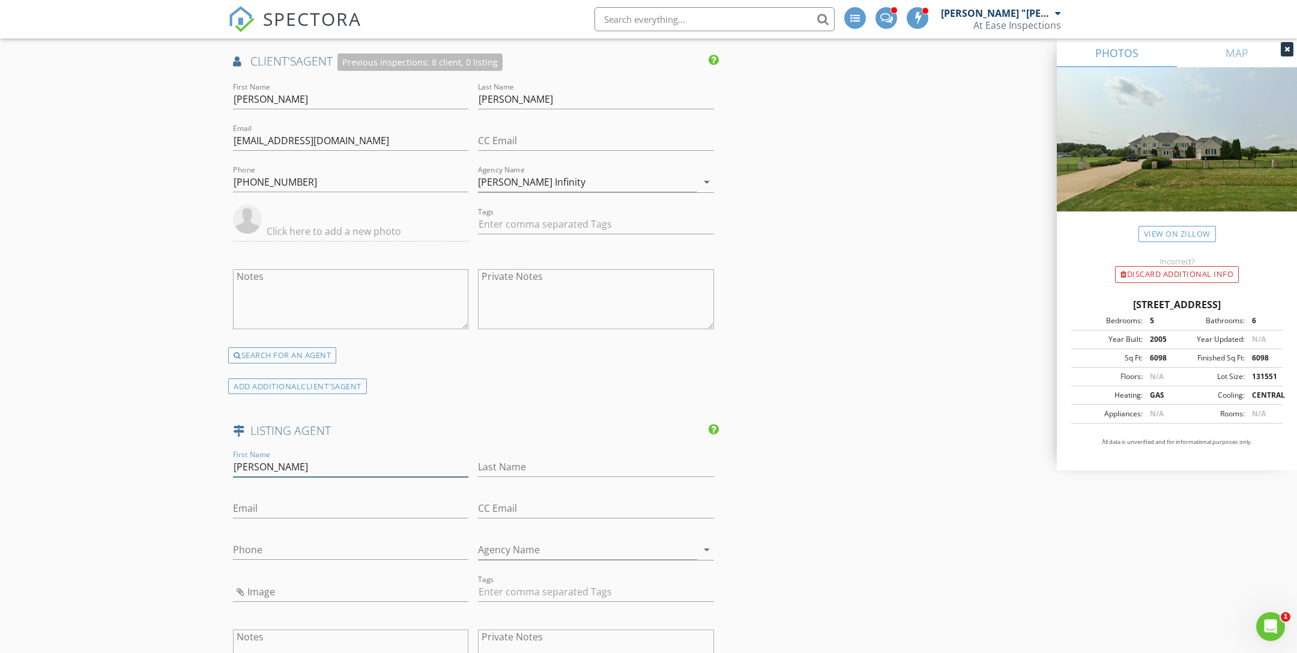
type input "Alice"
type input "Chin"
click at [314, 491] on div "Email" at bounding box center [350, 510] width 235 height 39
click at [311, 491] on div "Email" at bounding box center [350, 510] width 235 height 39
click at [306, 498] on input "Email" at bounding box center [350, 508] width 235 height 20
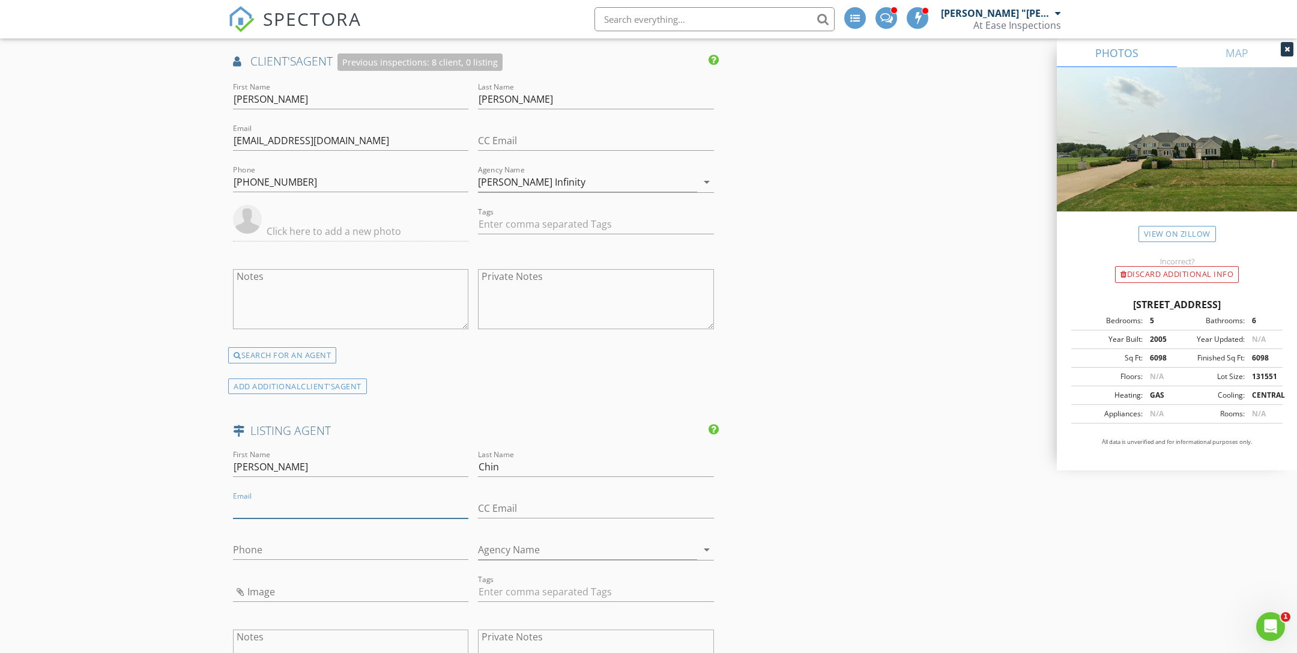
paste input "[PERSON_NAME][EMAIL_ADDRESS][DOMAIN_NAME]"
type input "[PERSON_NAME][EMAIL_ADDRESS][DOMAIN_NAME]"
click at [383, 540] on input "Phone" at bounding box center [350, 550] width 235 height 20
paste input "[PHONE_NUMBER]"
type input "[PHONE_NUMBER]"
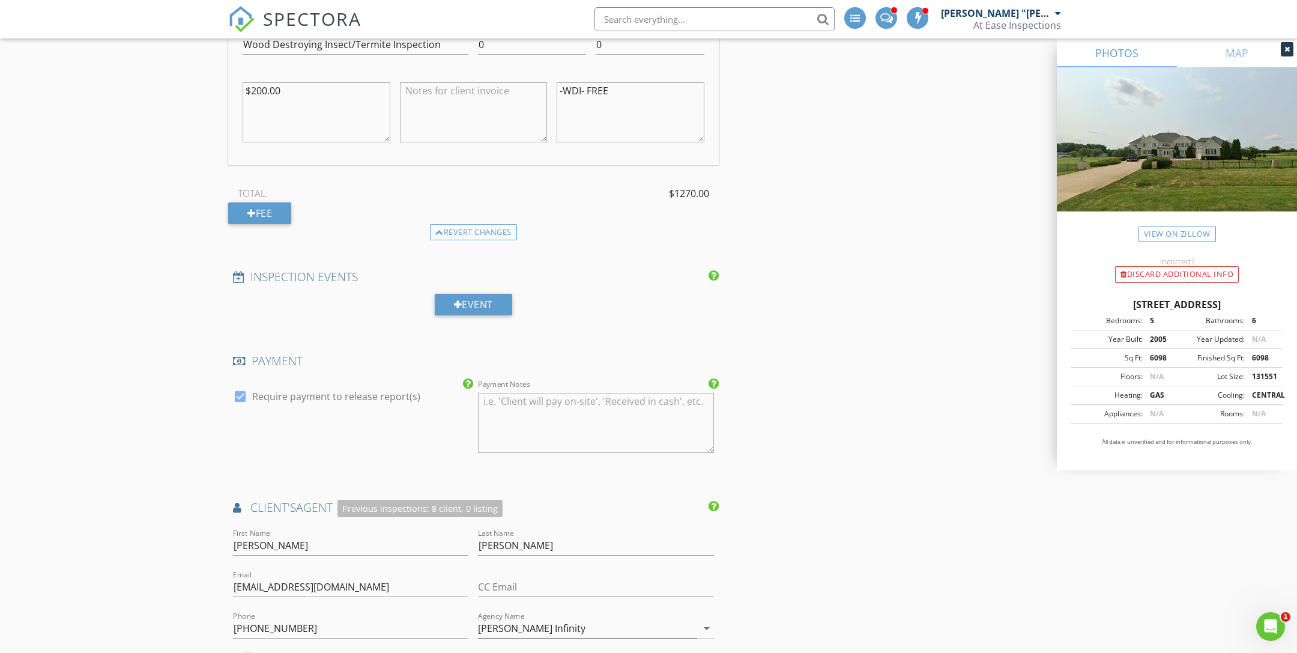
scroll to position [1812, 0]
click at [275, 201] on div "Fee" at bounding box center [259, 212] width 63 height 22
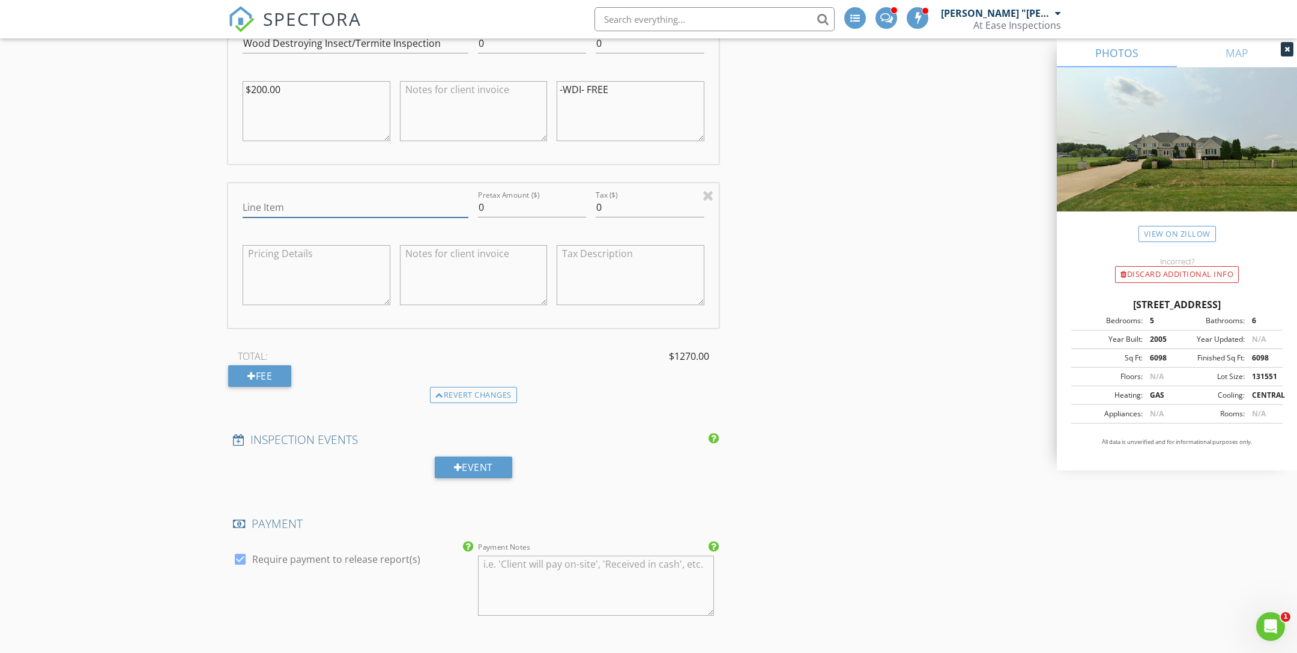
click at [365, 197] on input "Line Item" at bounding box center [356, 207] width 226 height 20
type input "Detached Structure"
click at [523, 197] on div "Pretax Amount ($) 0" at bounding box center [532, 213] width 108 height 32
click at [523, 197] on input "0" at bounding box center [532, 207] width 108 height 20
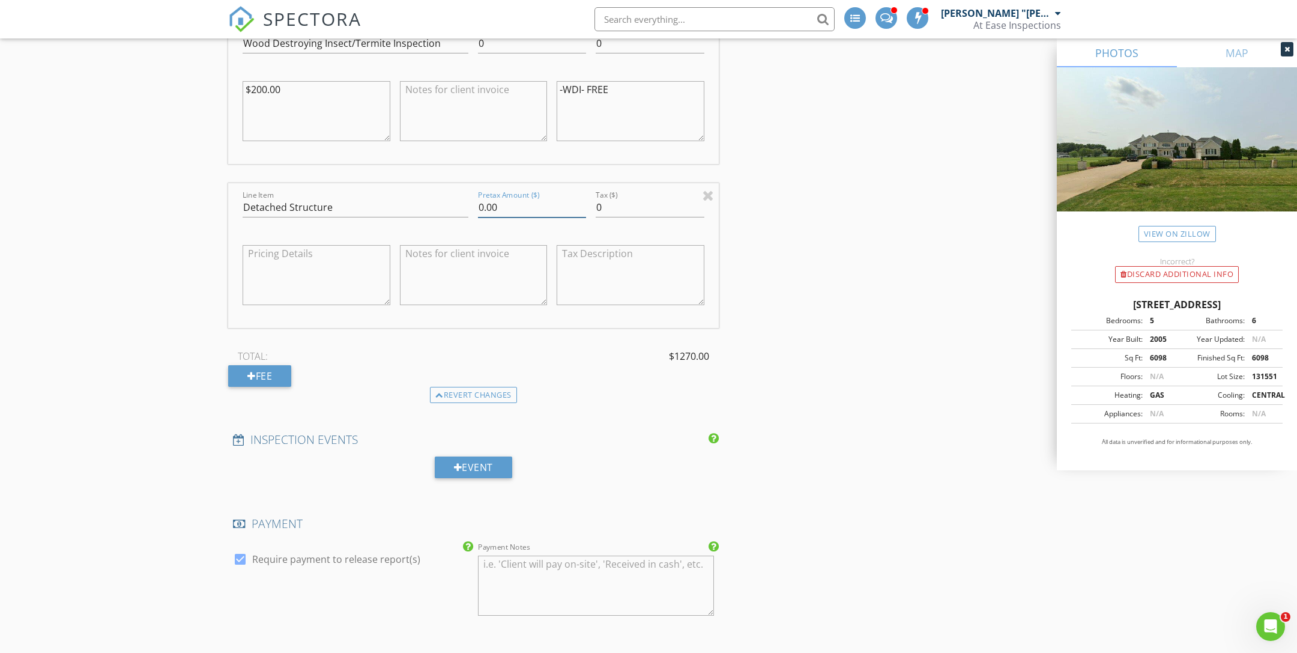
type input "0.00"
click at [355, 245] on textarea at bounding box center [317, 275] width 148 height 60
type textarea "D"
type textarea "Base(100)"
click at [687, 245] on textarea at bounding box center [630, 275] width 148 height 60
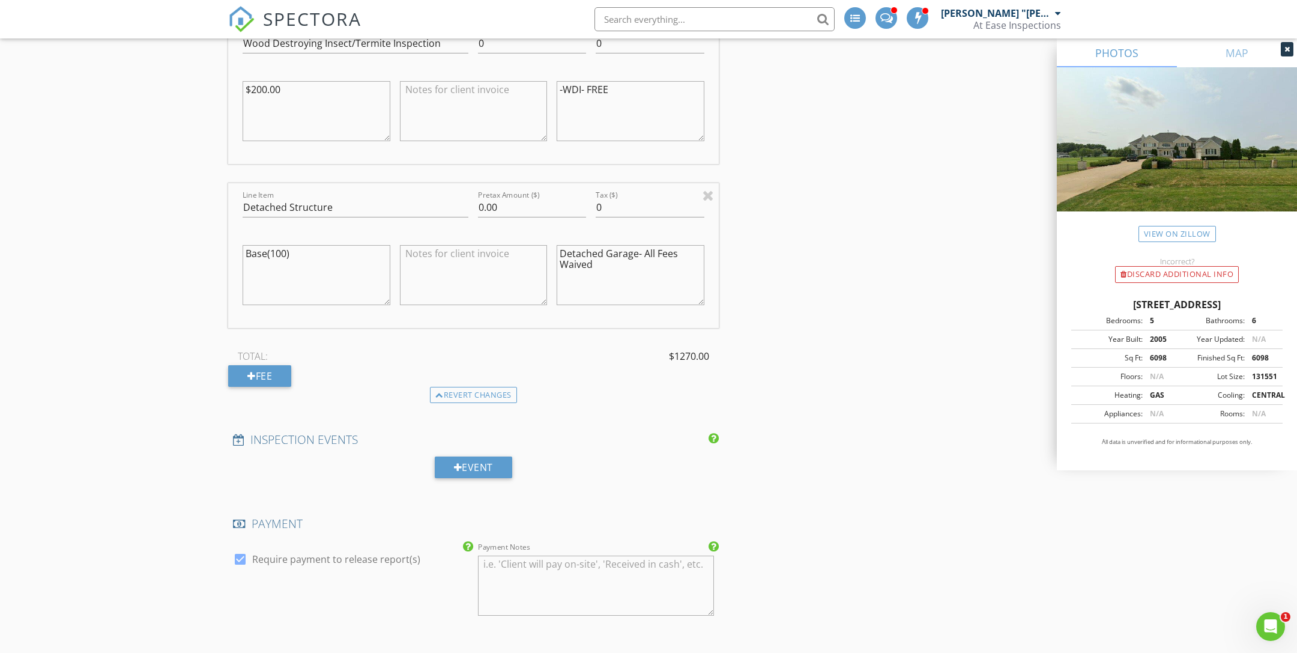
type textarea "Detached Garage- All Fees Waived"
click at [826, 267] on div "INSPECTOR(S) check_box Salvatore "Sammy" Prato PRIMARY check_box_outline_blank …" at bounding box center [648, 170] width 840 height 3685
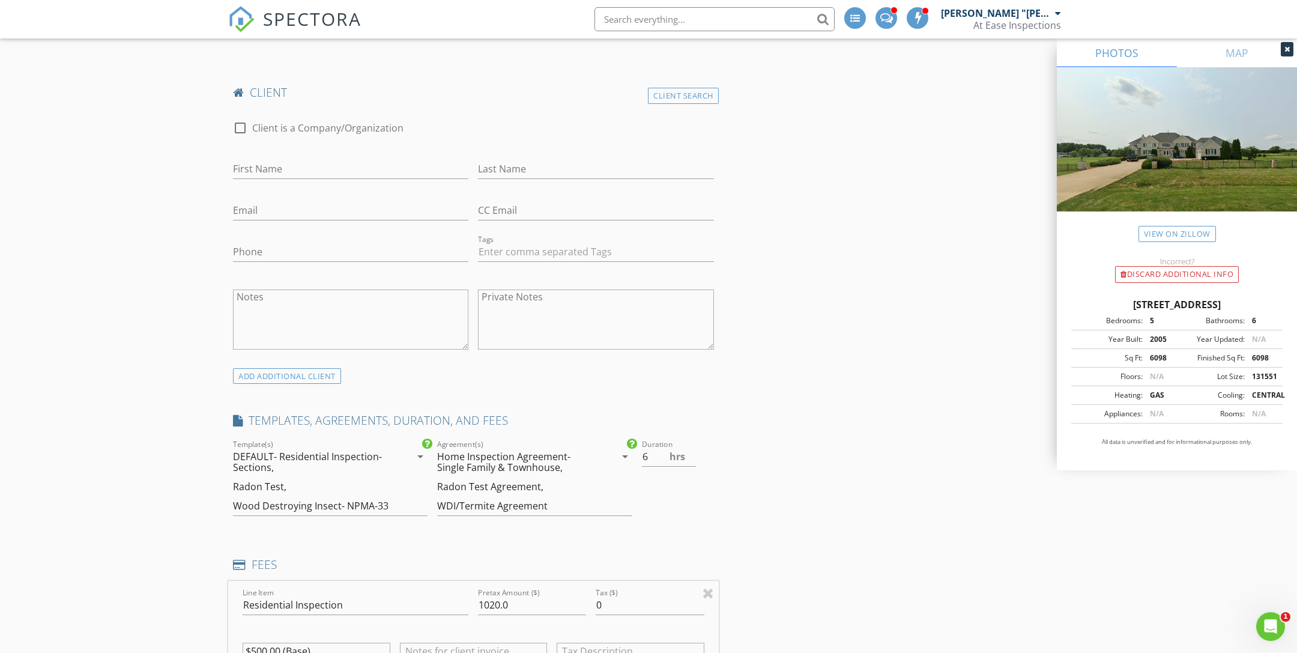
scroll to position [920, 0]
click at [656, 449] on input "6" at bounding box center [669, 459] width 54 height 20
type input "3.5"
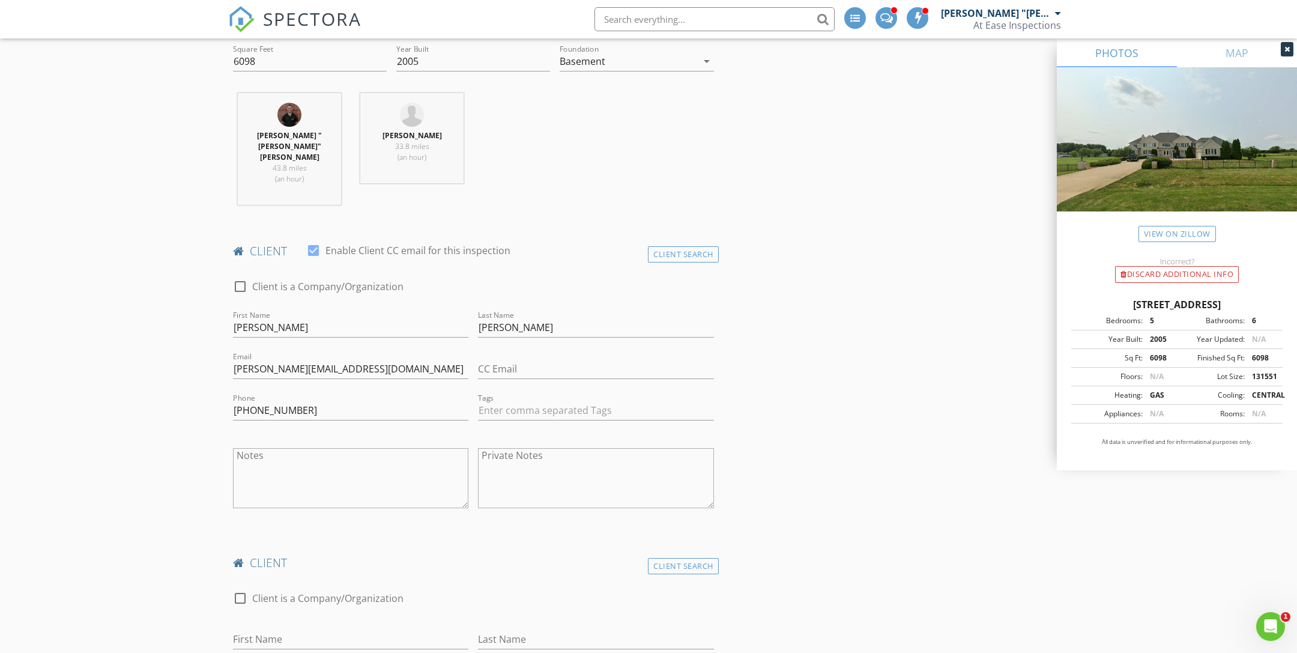
scroll to position [0, 0]
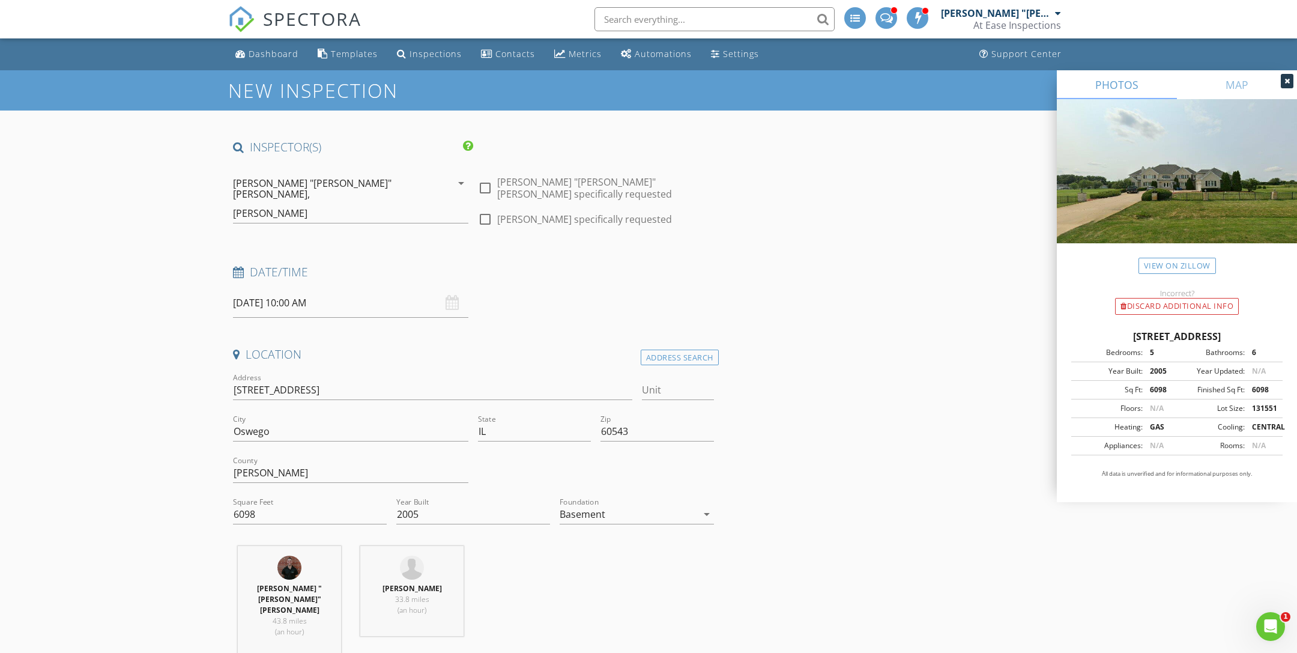
click at [487, 183] on div at bounding box center [485, 188] width 20 height 20
checkbox input "true"
type input "6"
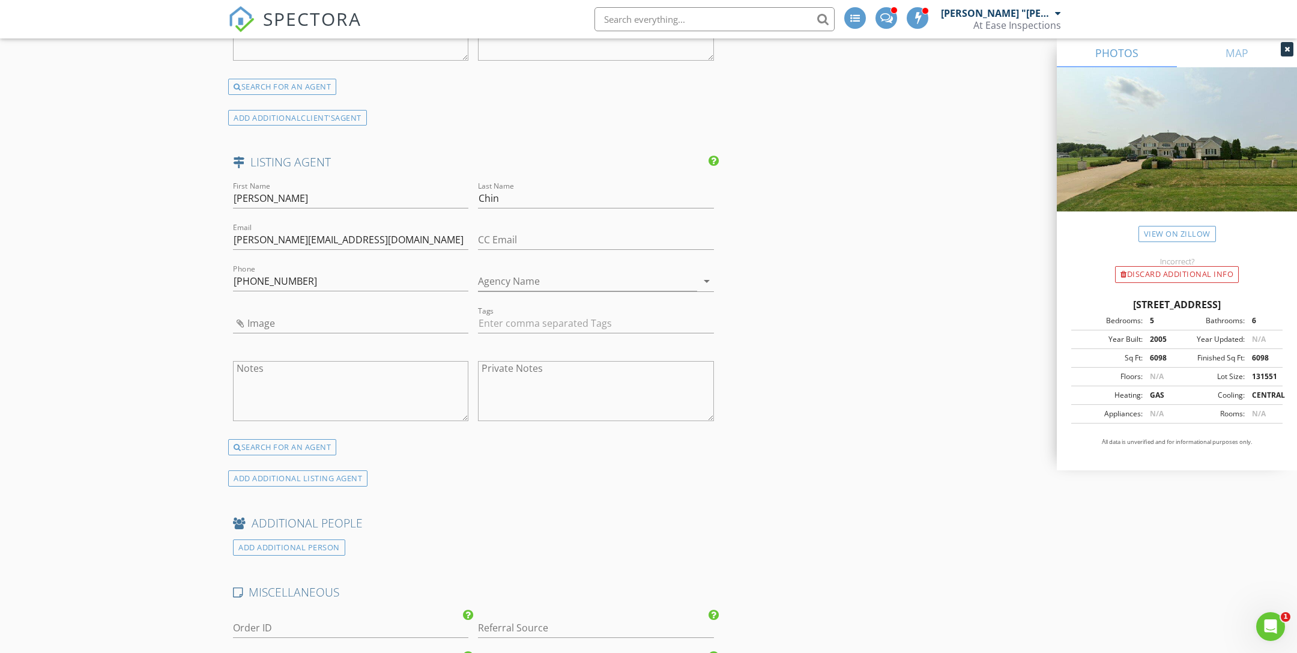
scroll to position [3163, 0]
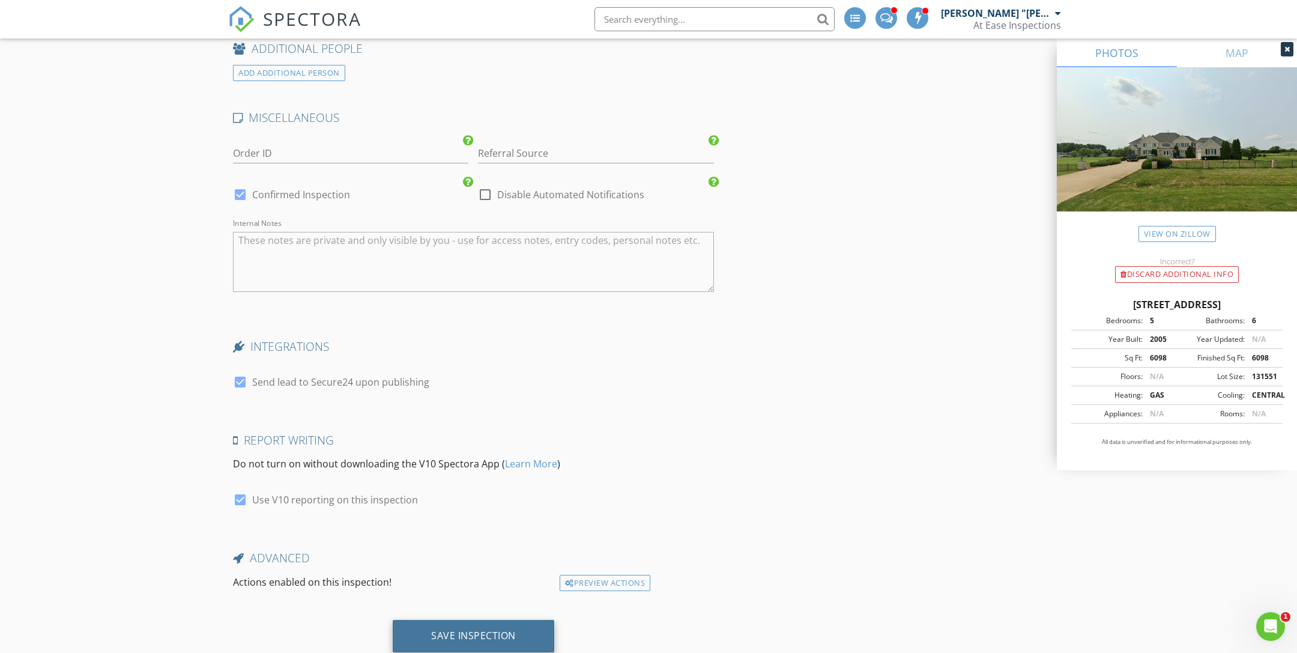
click at [523, 620] on div "Save Inspection" at bounding box center [473, 636] width 161 height 32
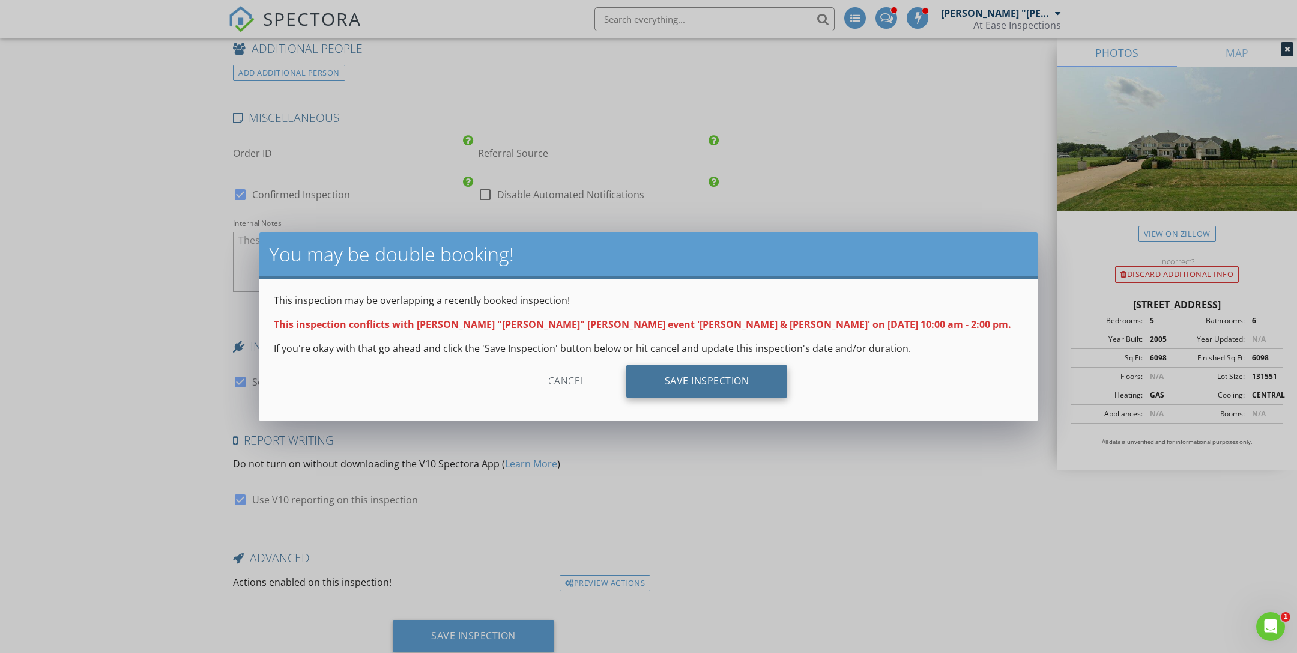
click at [732, 382] on div "Save Inspection" at bounding box center [706, 381] width 161 height 32
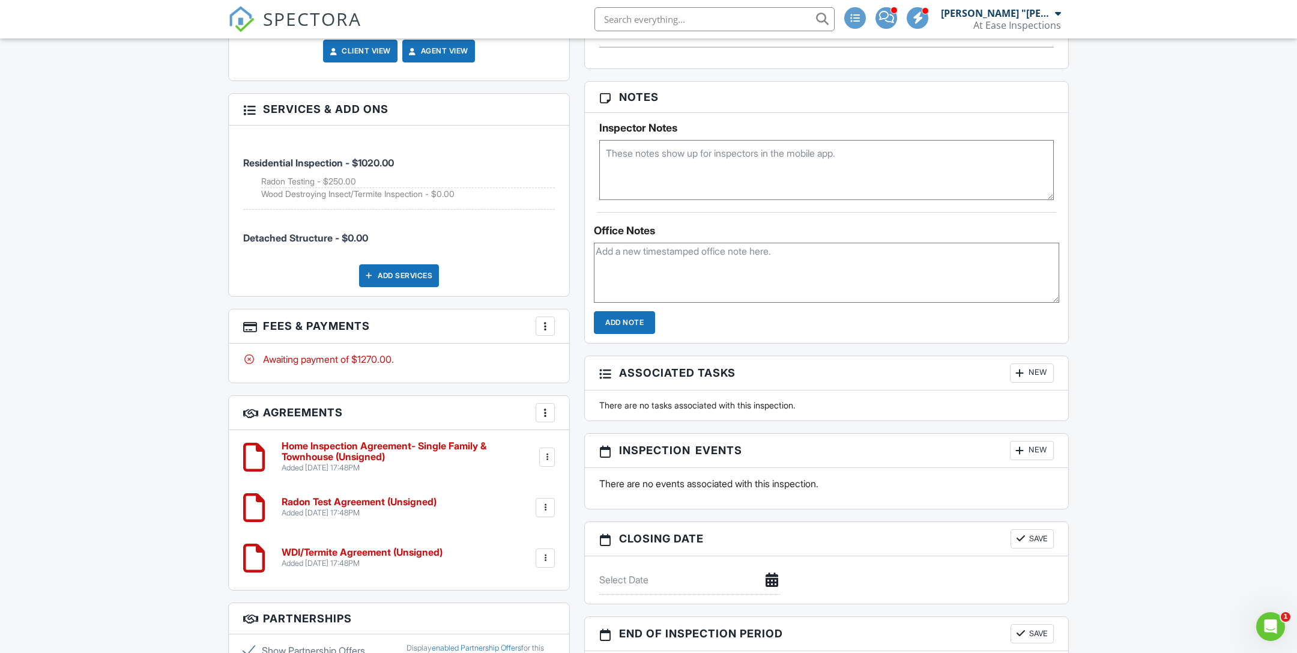
scroll to position [827, 0]
click at [553, 318] on div "More" at bounding box center [544, 327] width 19 height 19
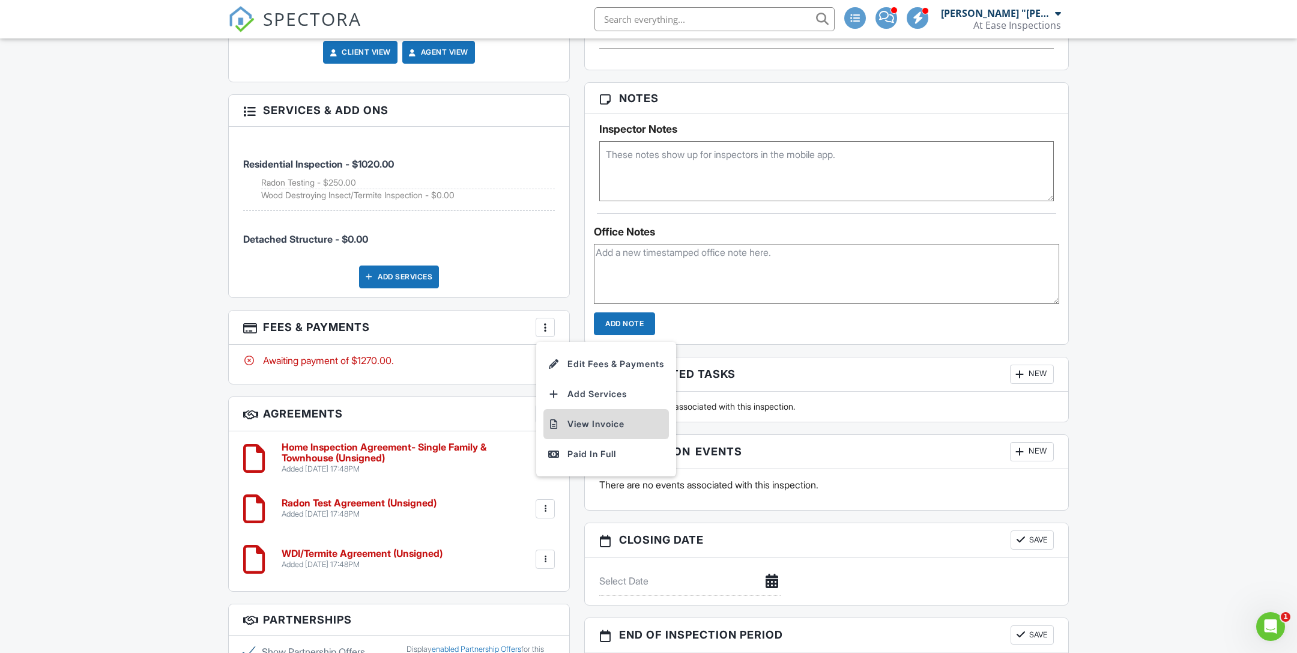
click at [622, 409] on li "View Invoice" at bounding box center [605, 424] width 125 height 30
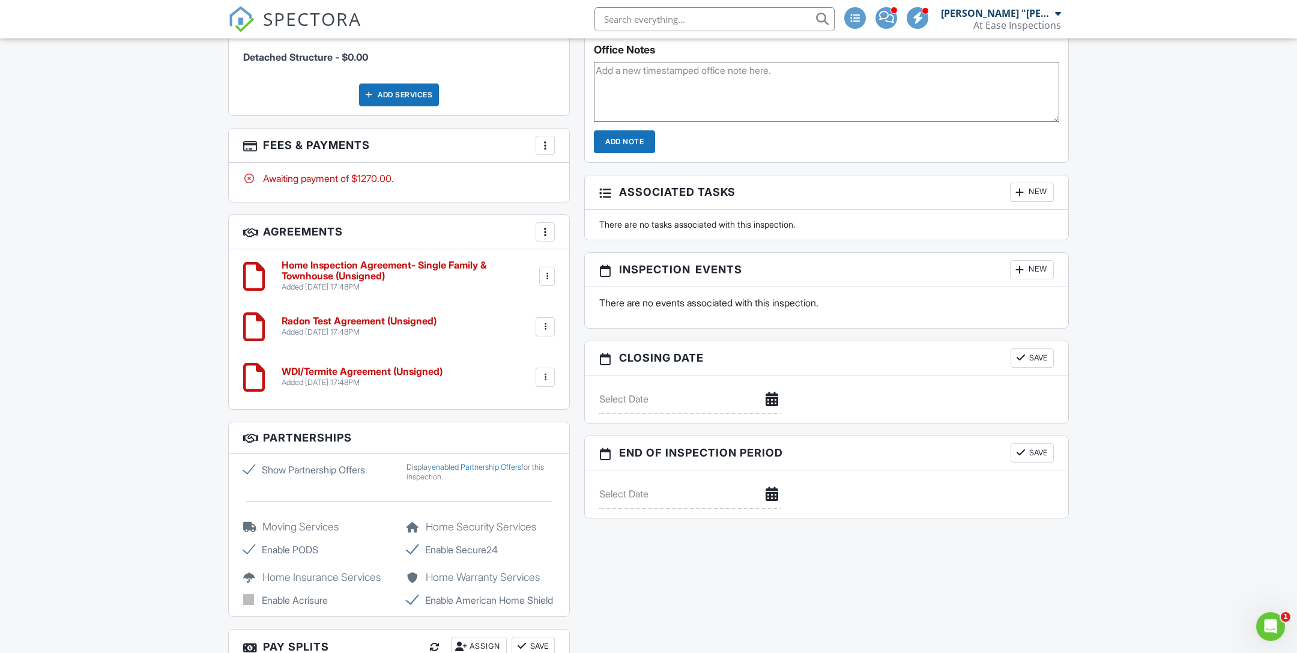
scroll to position [996, 0]
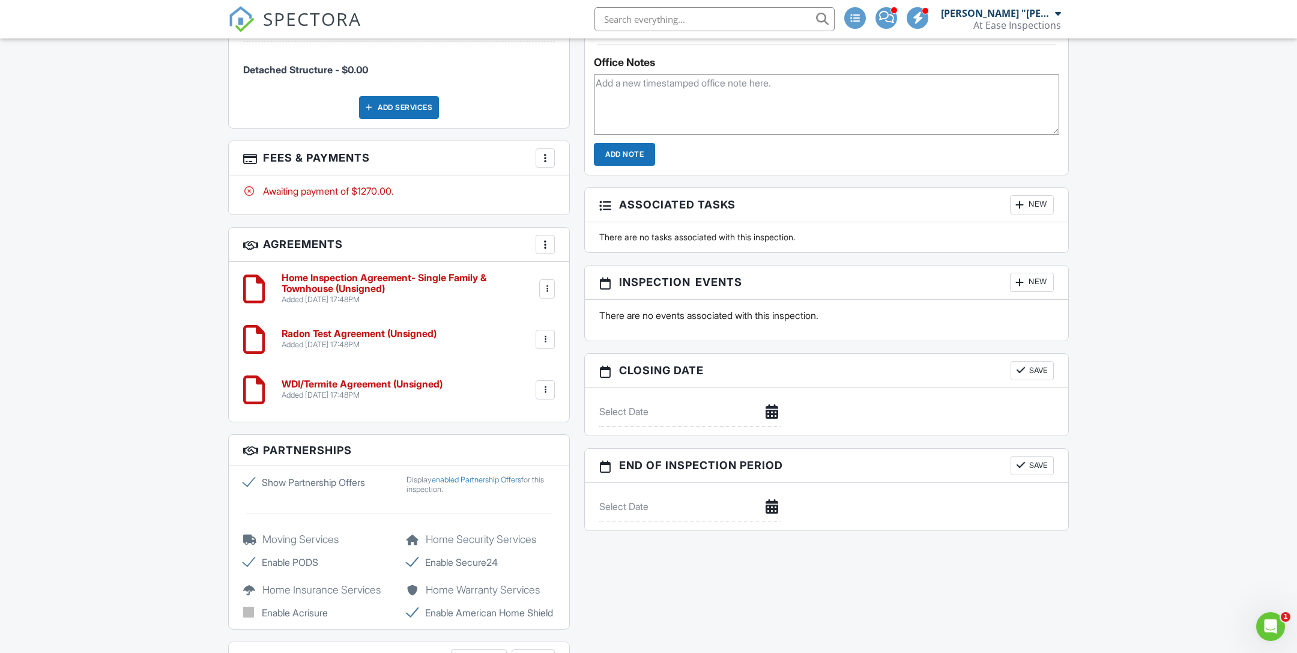
click at [545, 152] on div at bounding box center [545, 158] width 12 height 12
click at [627, 179] on li "Edit Fees & Payments" at bounding box center [605, 194] width 125 height 30
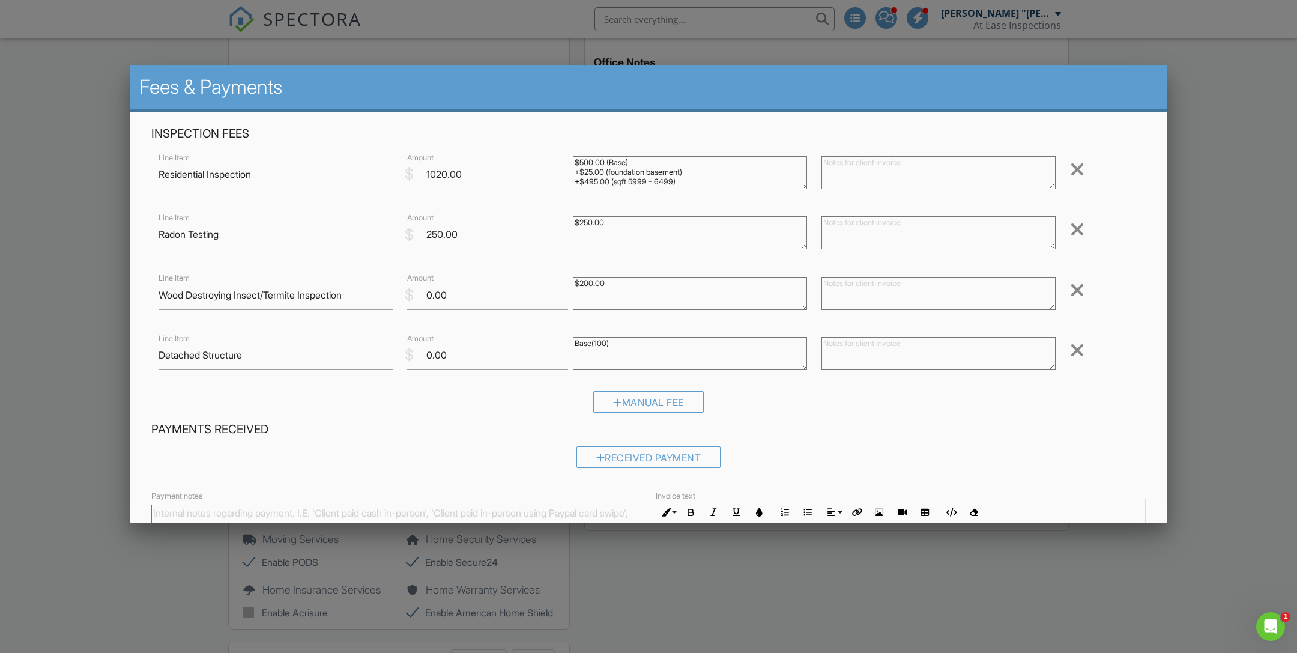
drag, startPoint x: 634, startPoint y: 345, endPoint x: 532, endPoint y: 351, distance: 101.6
click at [532, 352] on div "Line Item Detached Structure $ Amount 0.00 Base(100) Remove" at bounding box center [648, 355] width 994 height 48
type textarea "B"
type textarea "%"
type textarea "$100.00"
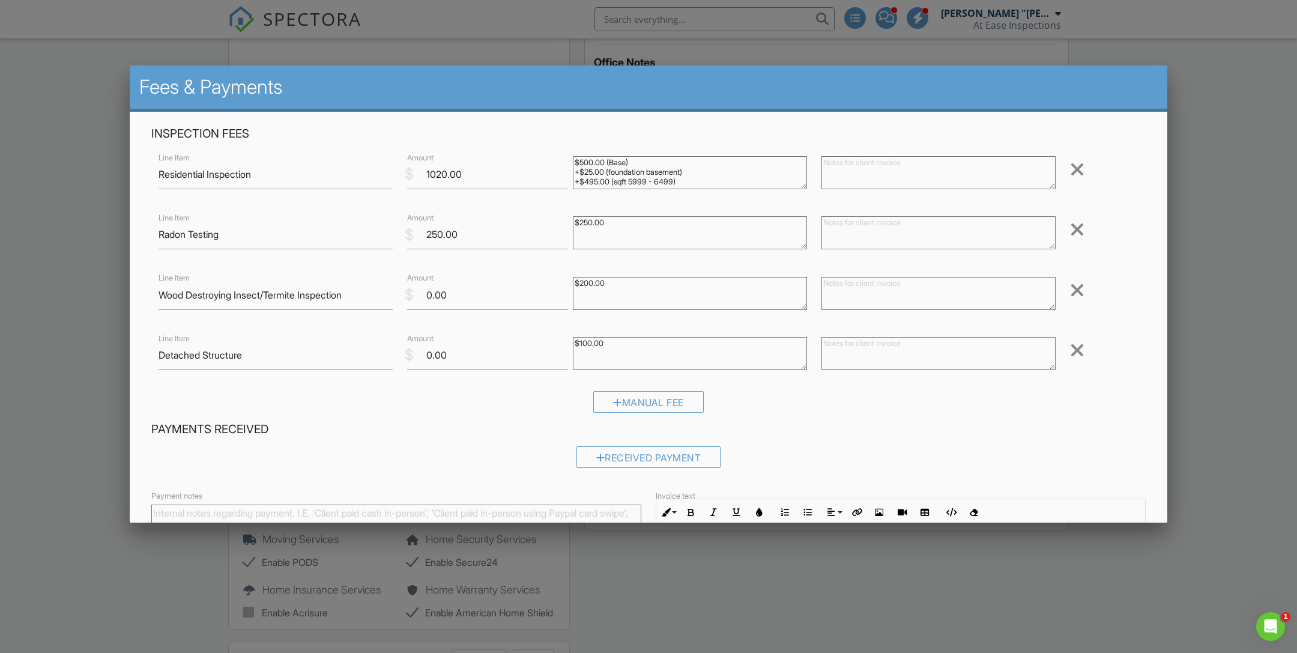
click at [906, 366] on textarea at bounding box center [938, 353] width 234 height 33
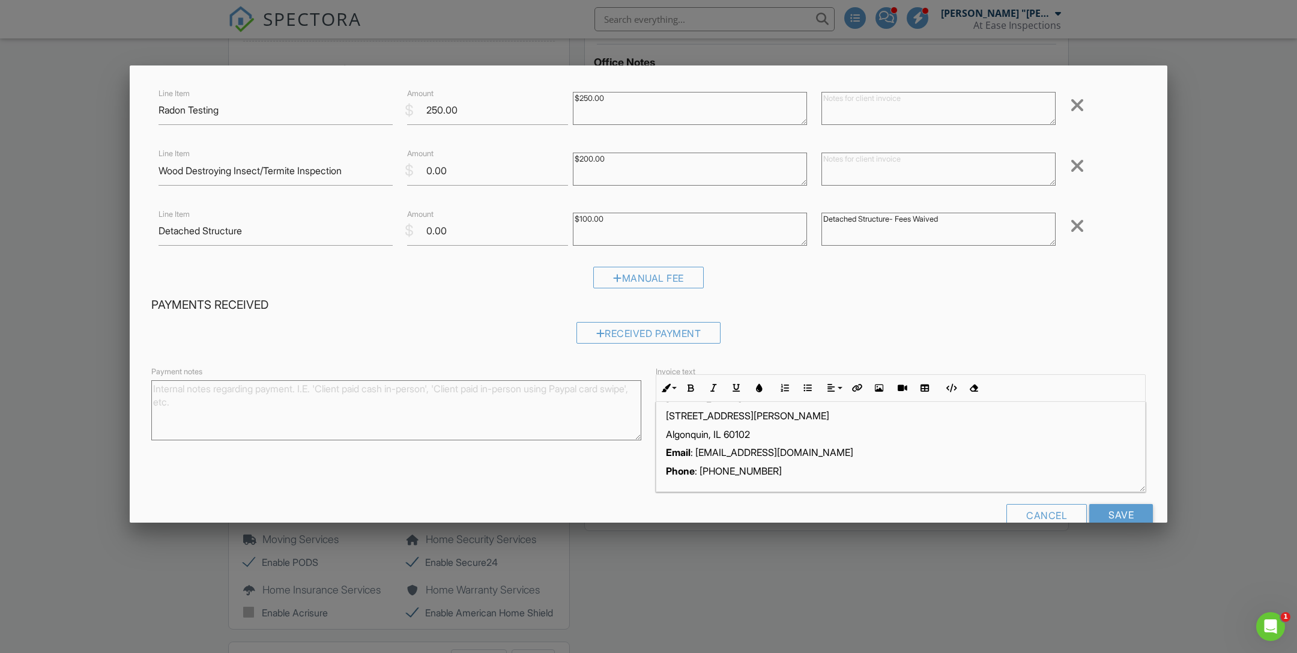
scroll to position [151, 0]
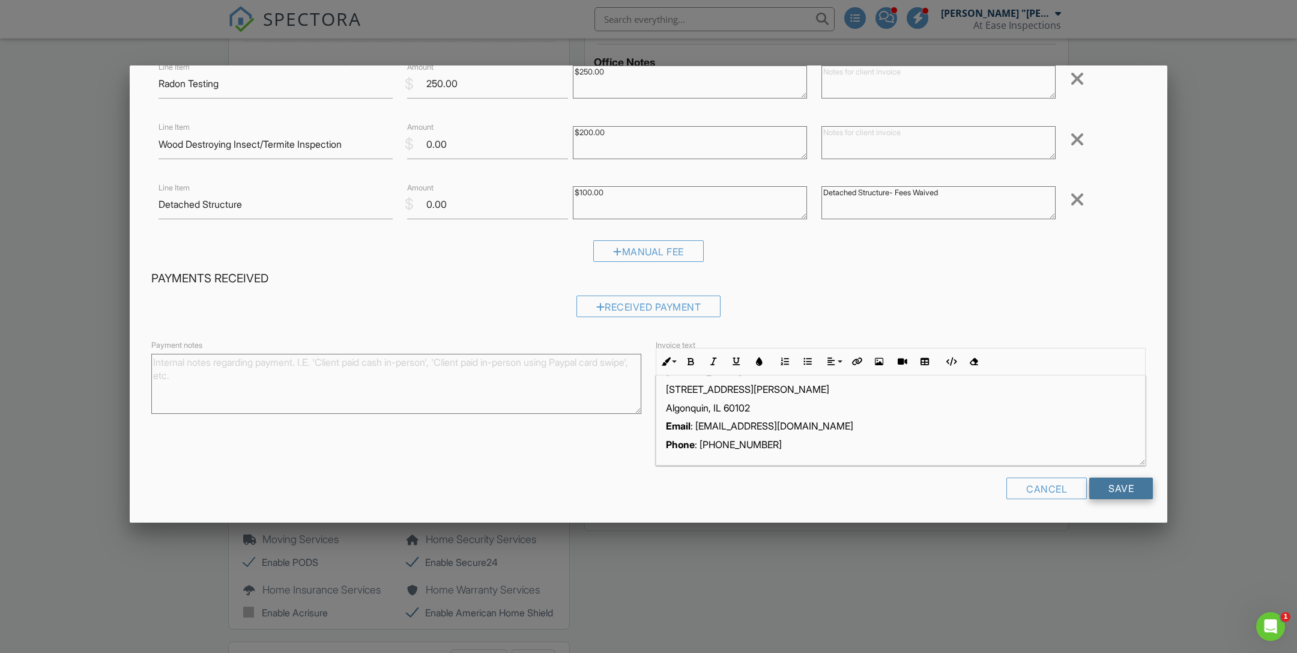
type textarea "Detached Structure- Fees Waived"
click at [1136, 487] on input "Save" at bounding box center [1121, 488] width 64 height 22
